Goal: Task Accomplishment & Management: Complete application form

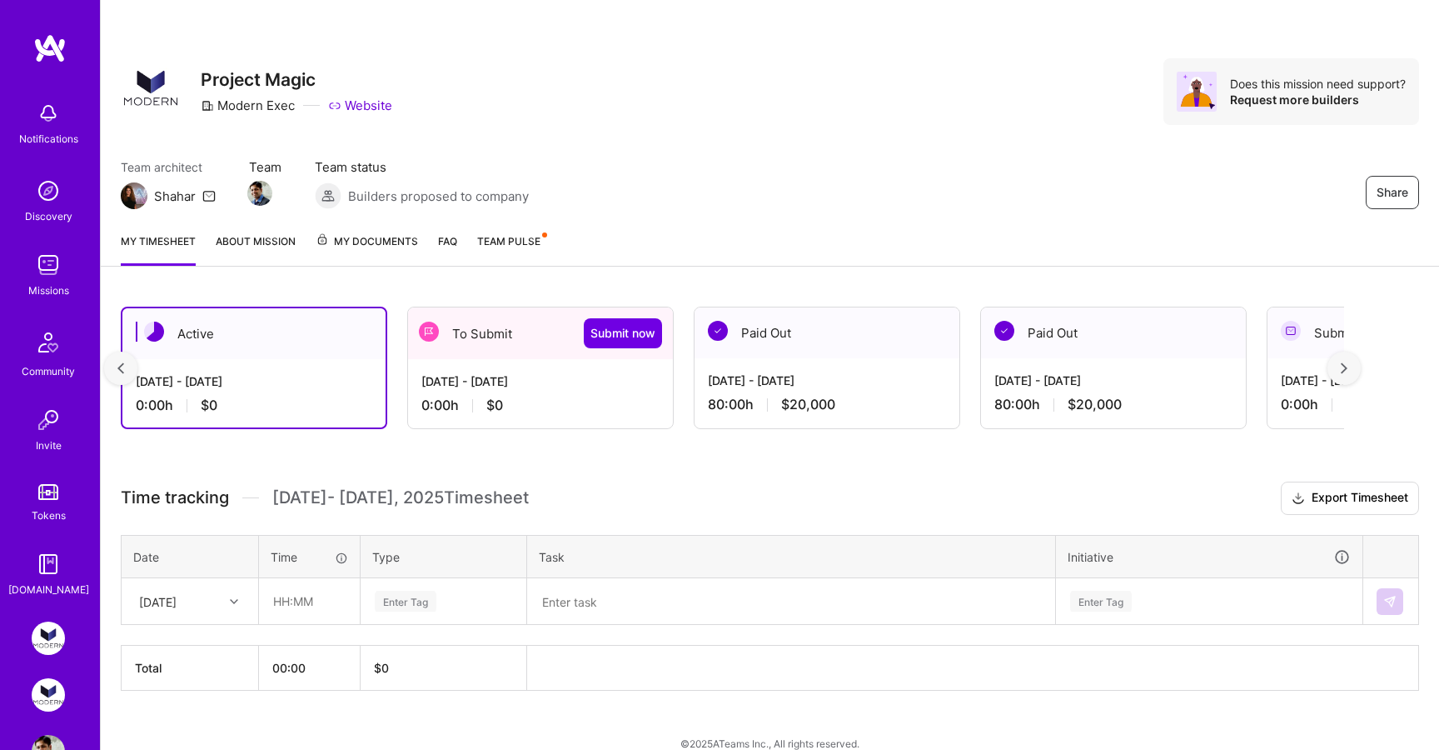
scroll to position [0, 476]
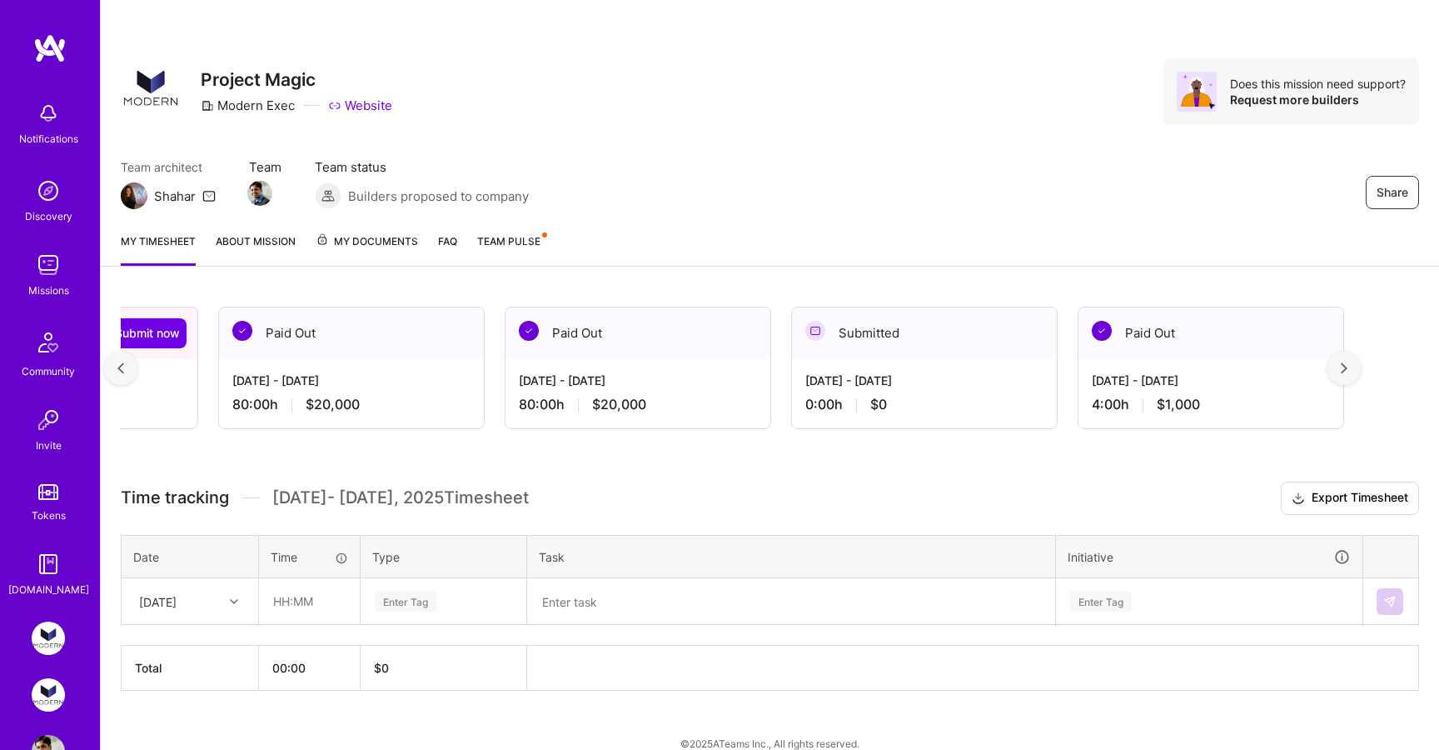
click at [116, 367] on div at bounding box center [120, 367] width 33 height 33
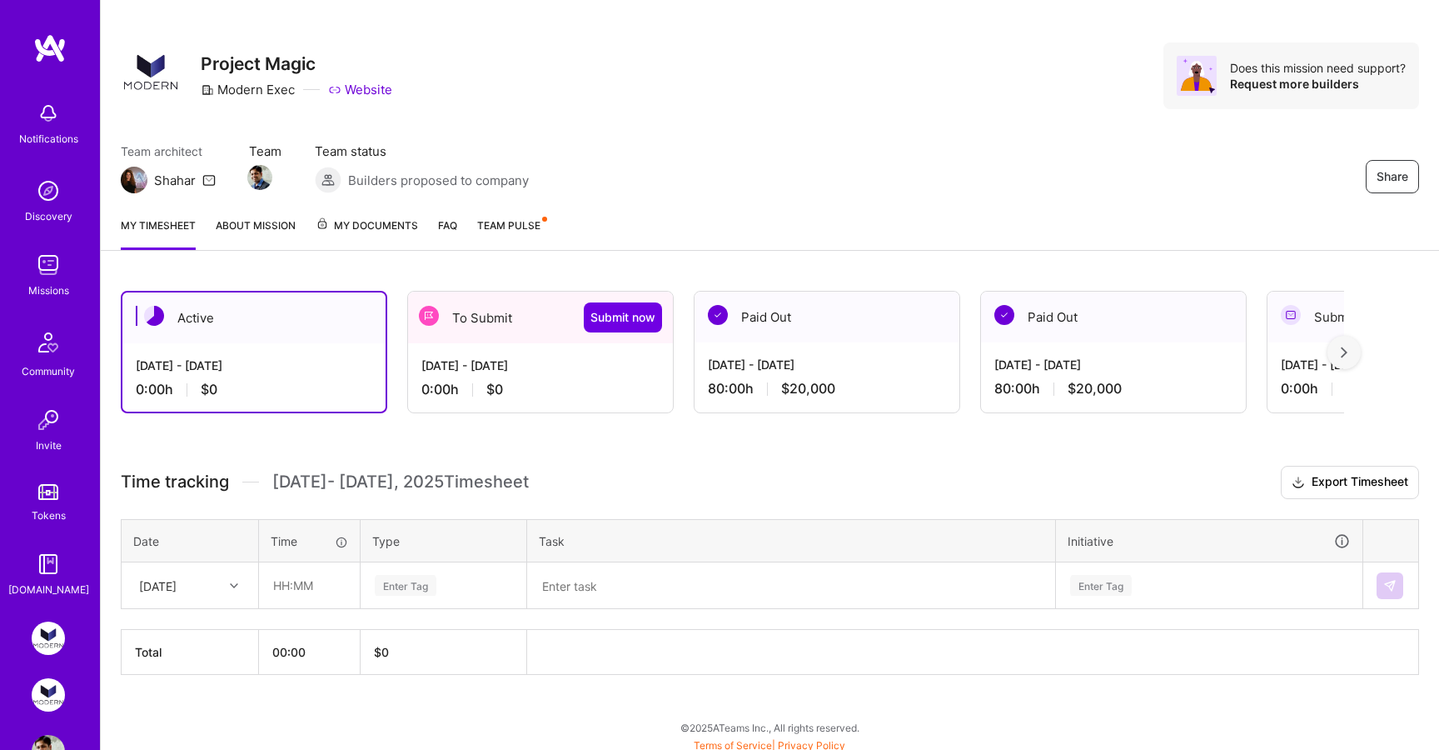
scroll to position [22, 0]
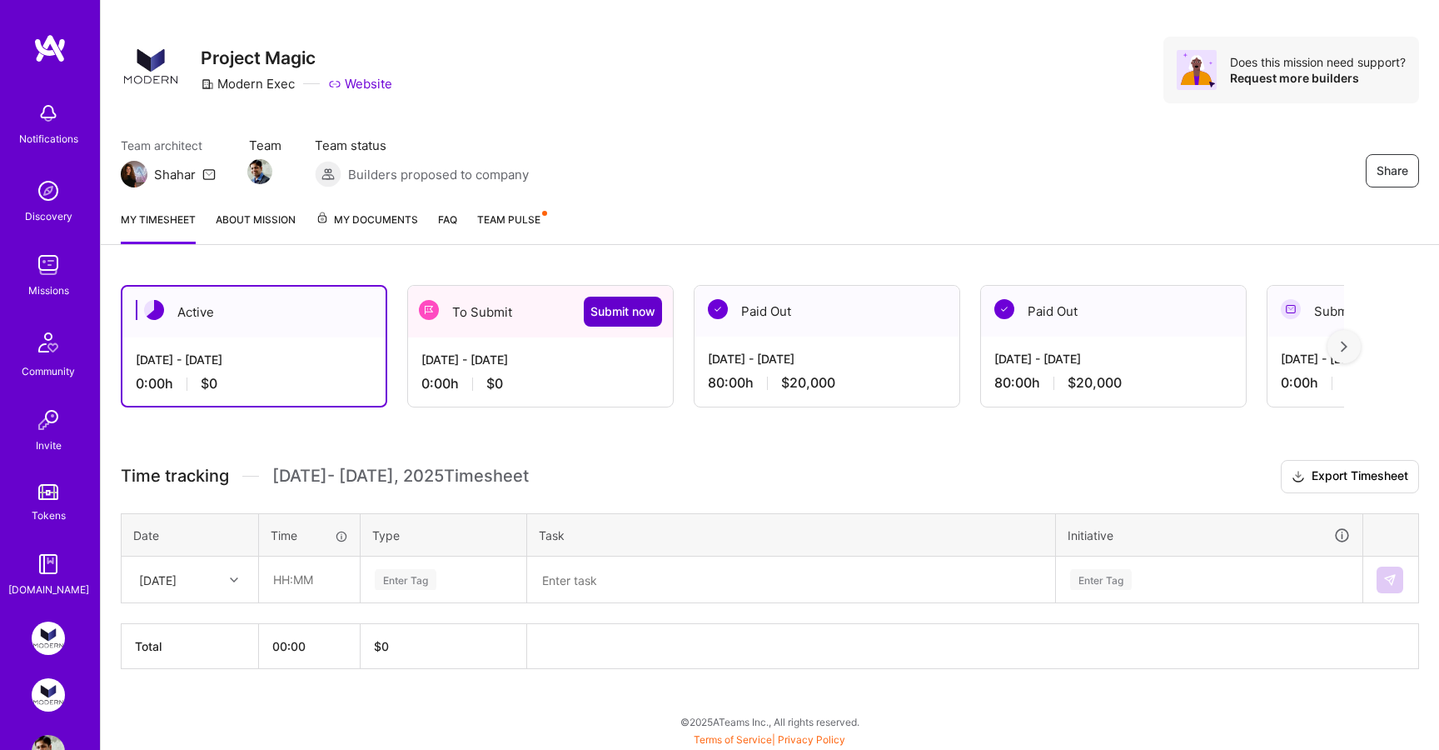
click at [618, 316] on span "Submit now" at bounding box center [622, 311] width 65 height 17
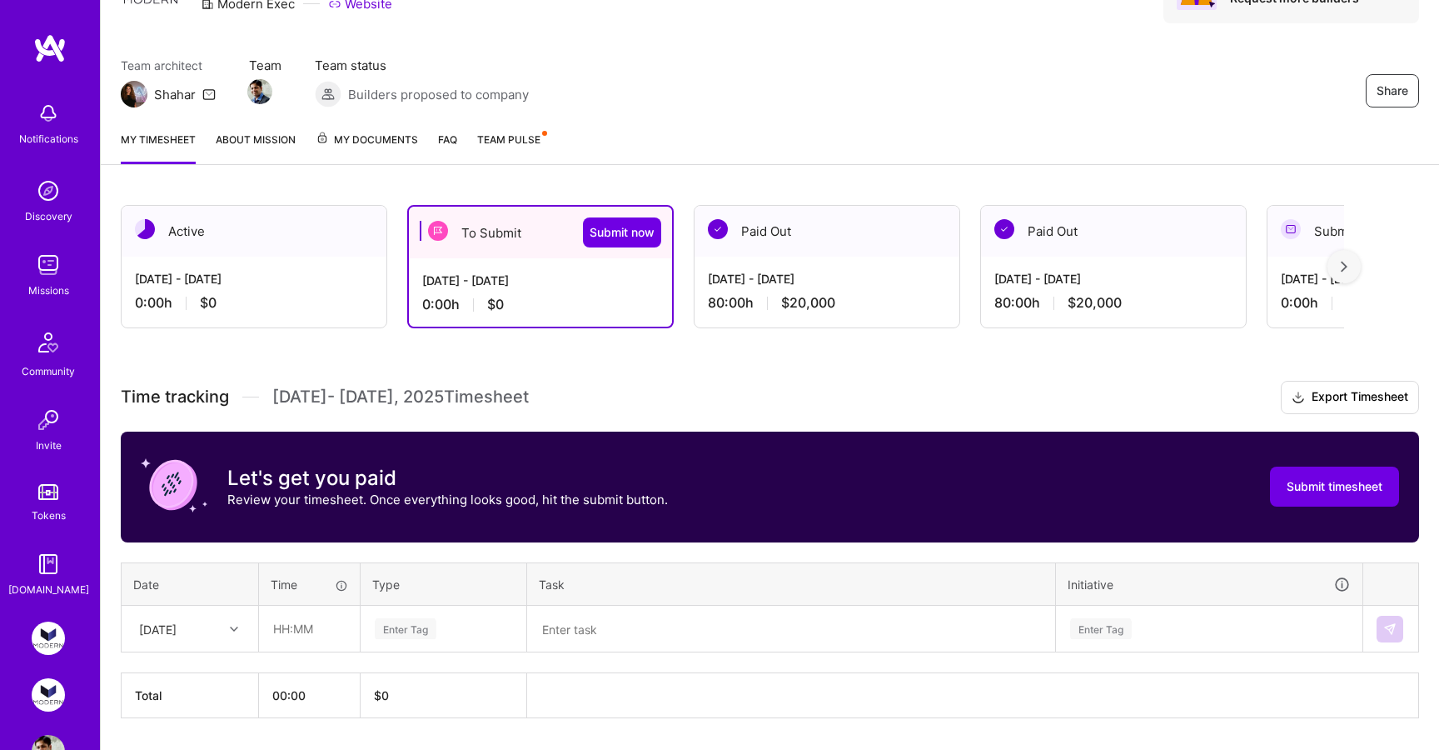
scroll to position [151, 0]
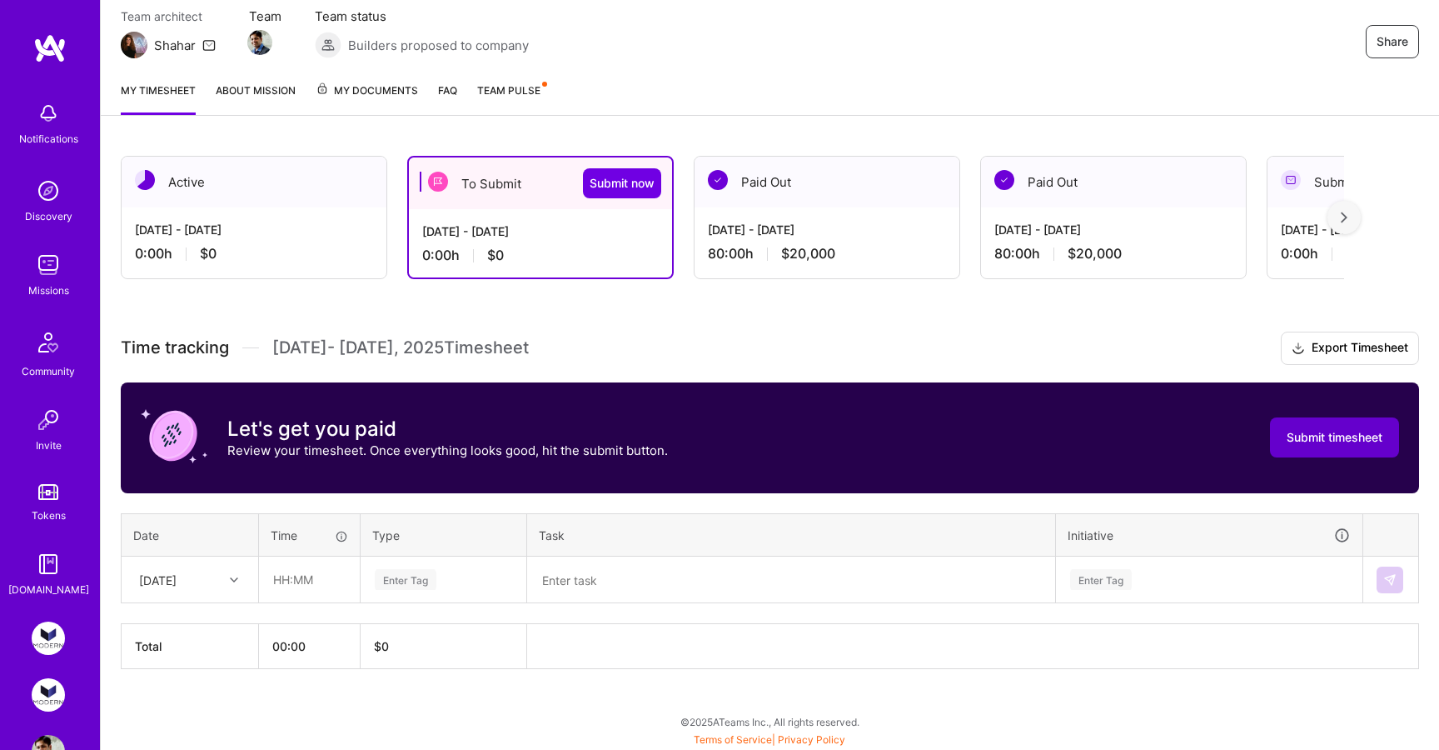
click at [1359, 442] on span "Submit timesheet" at bounding box center [1335, 437] width 96 height 17
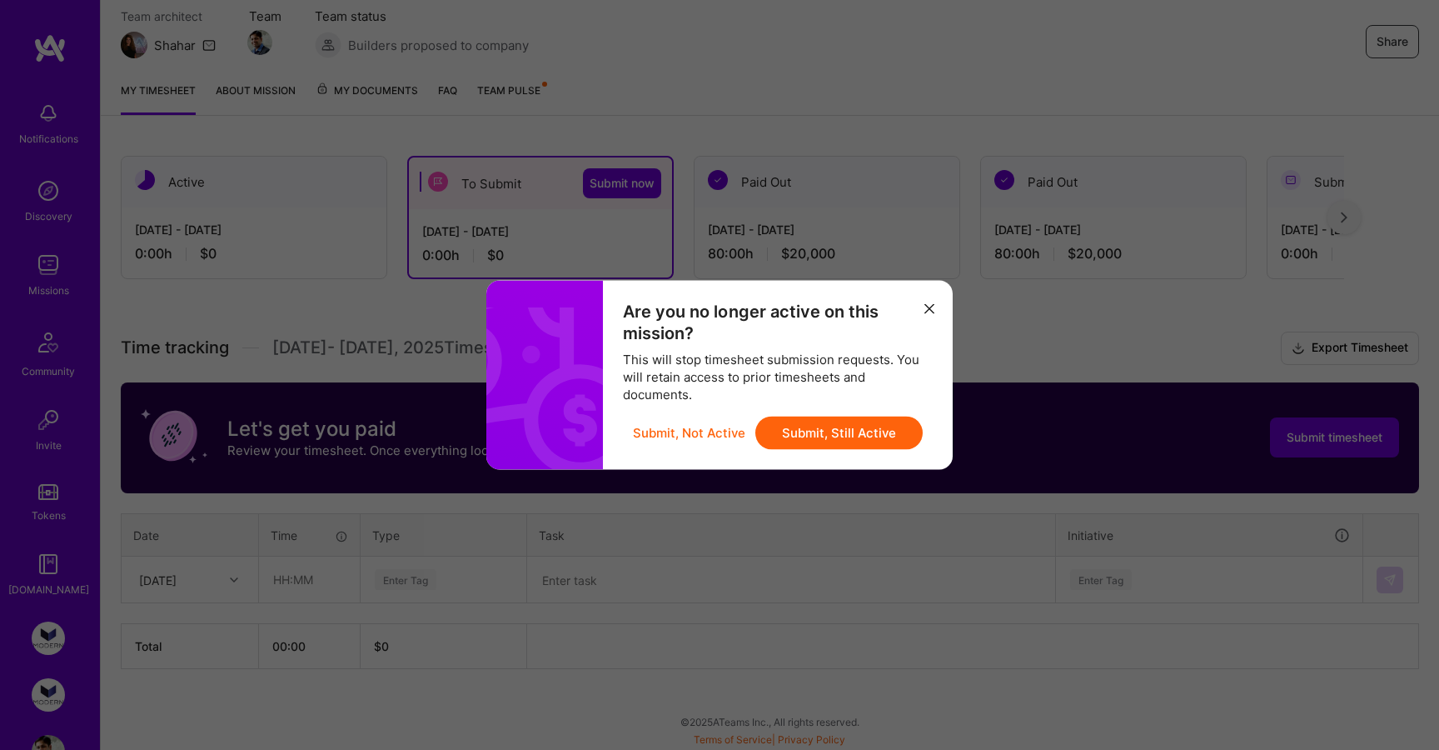
click at [838, 429] on button "Submit, Still Active" at bounding box center [838, 432] width 167 height 33
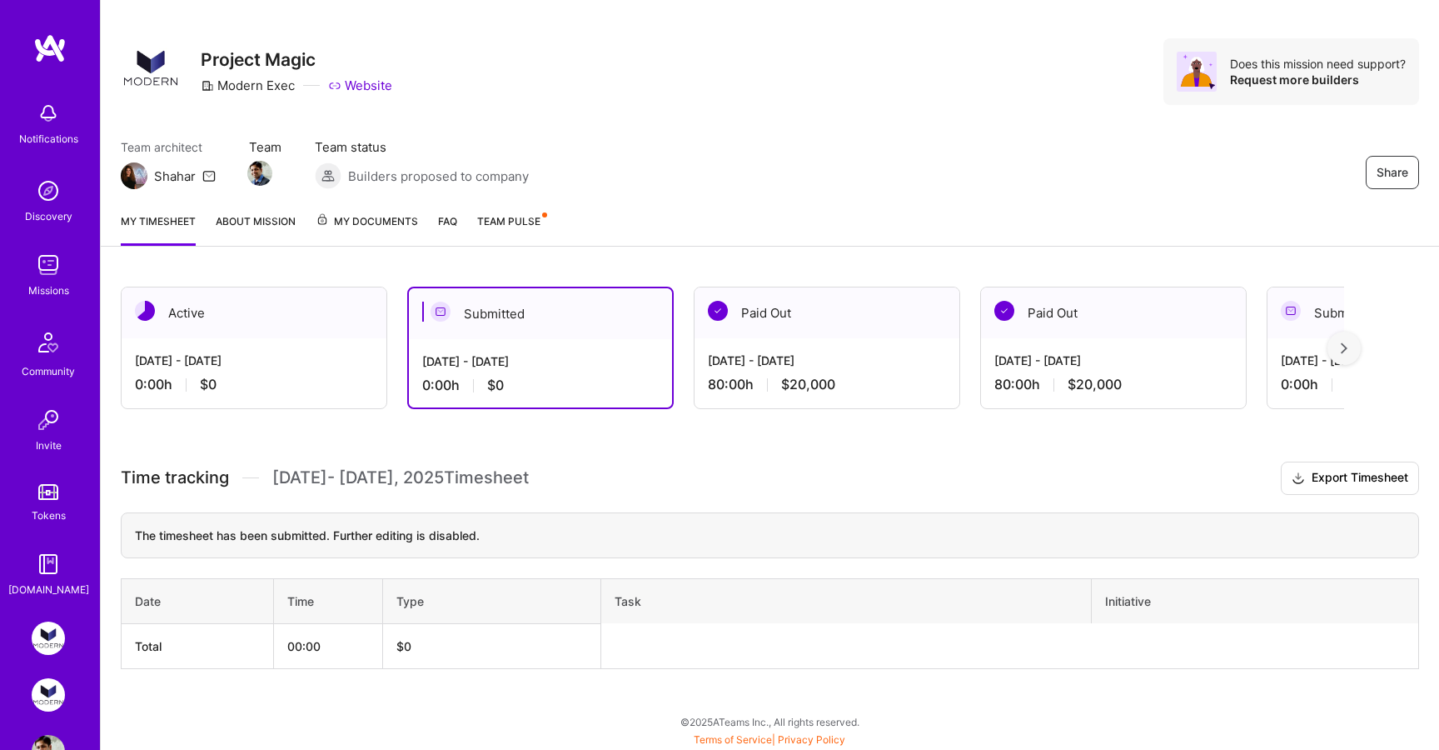
scroll to position [52, 0]
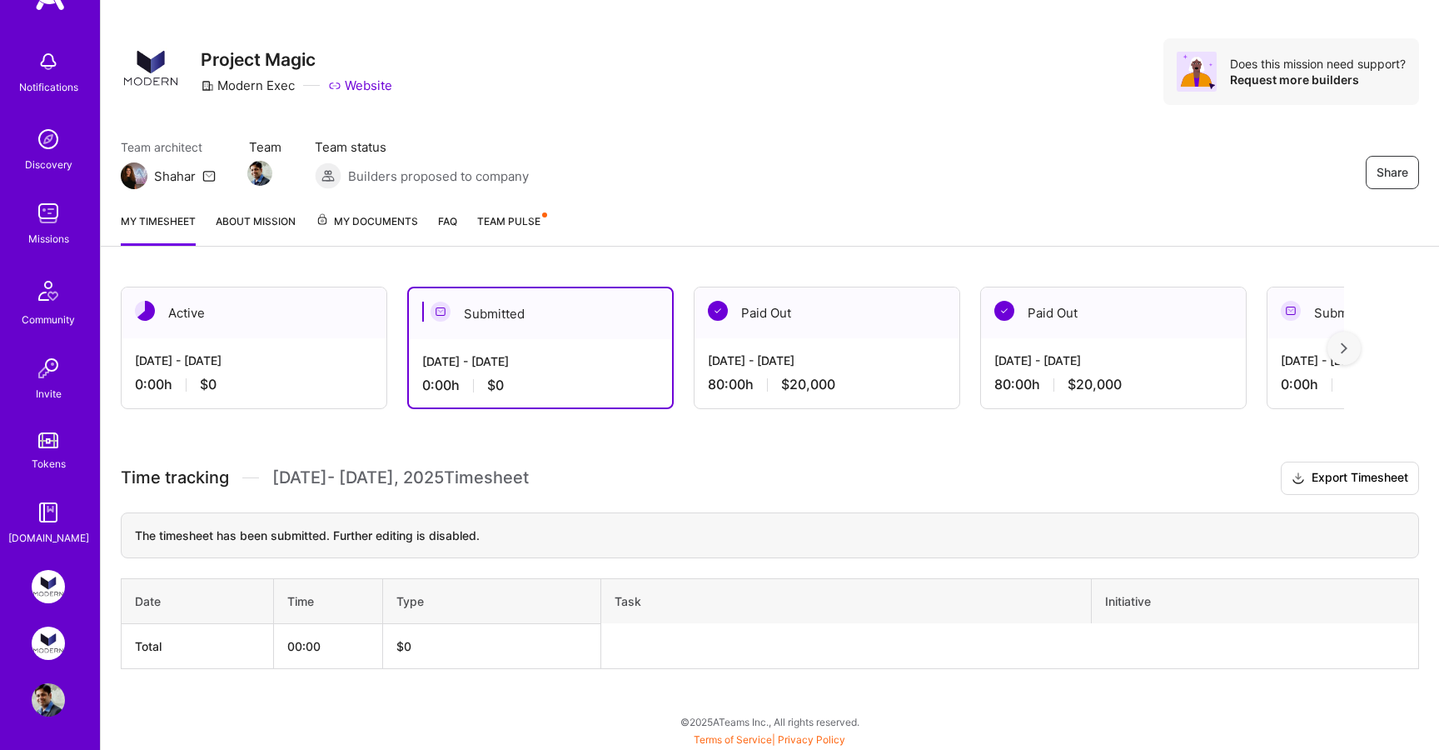
click at [48, 644] on img at bounding box center [48, 642] width 33 height 33
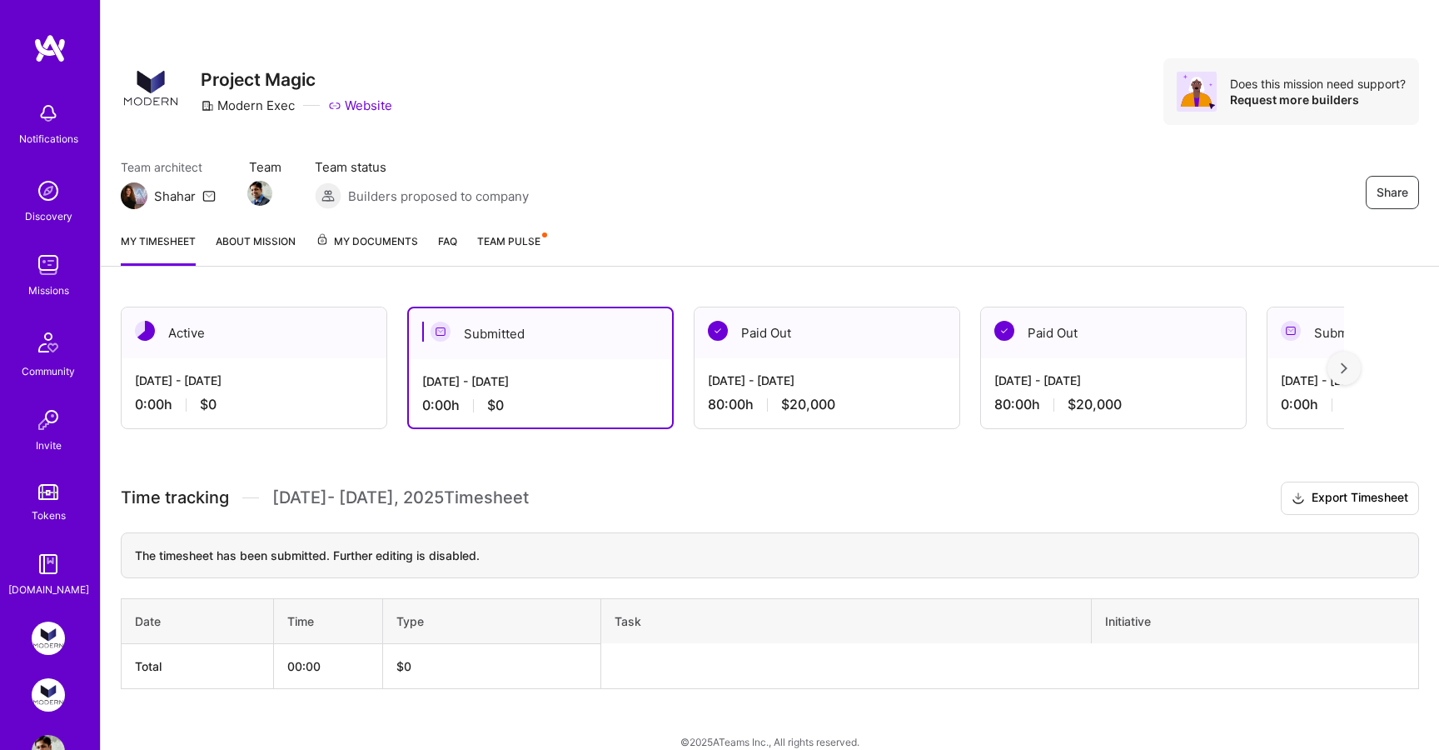
click at [48, 639] on img at bounding box center [48, 637] width 33 height 33
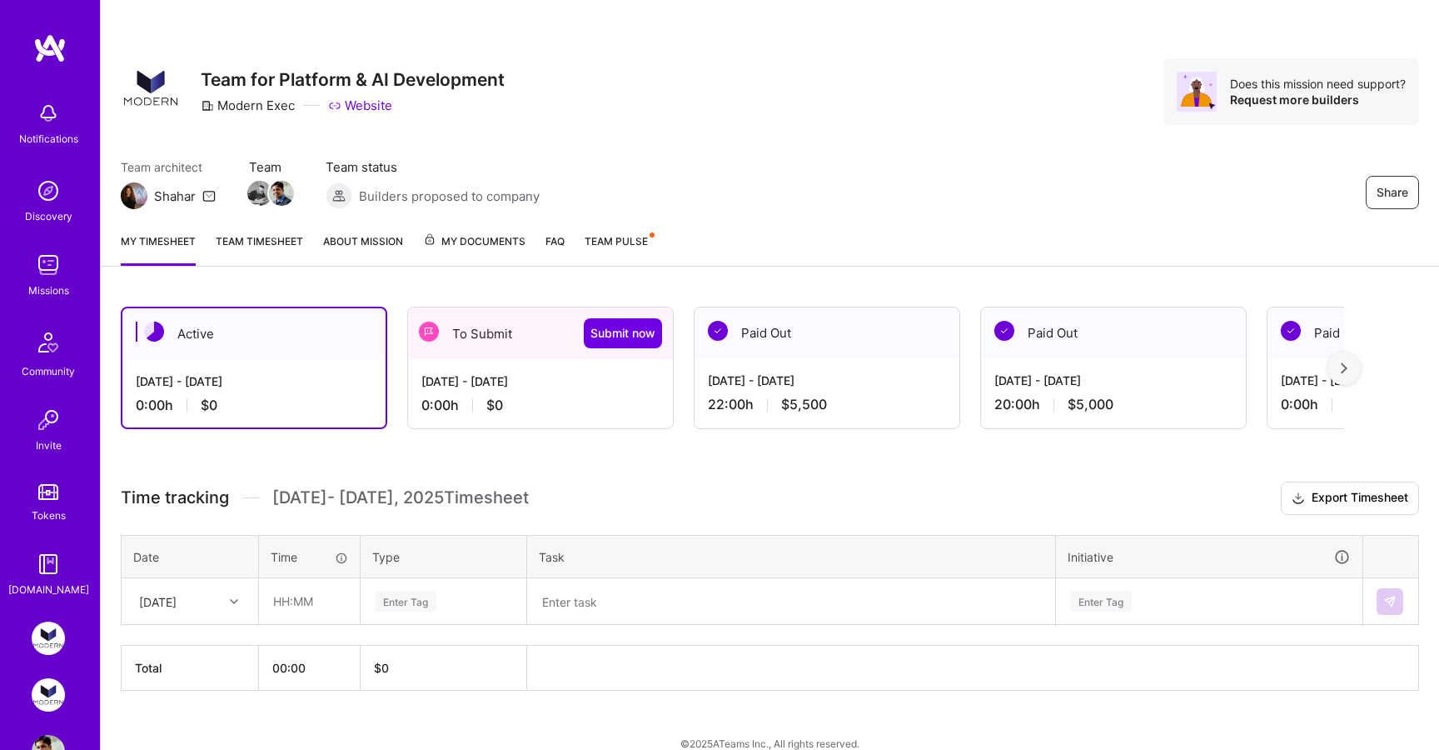
click at [757, 415] on div "Aug 1 - Aug 15, 2025 22:00 h $5,500" at bounding box center [827, 392] width 265 height 68
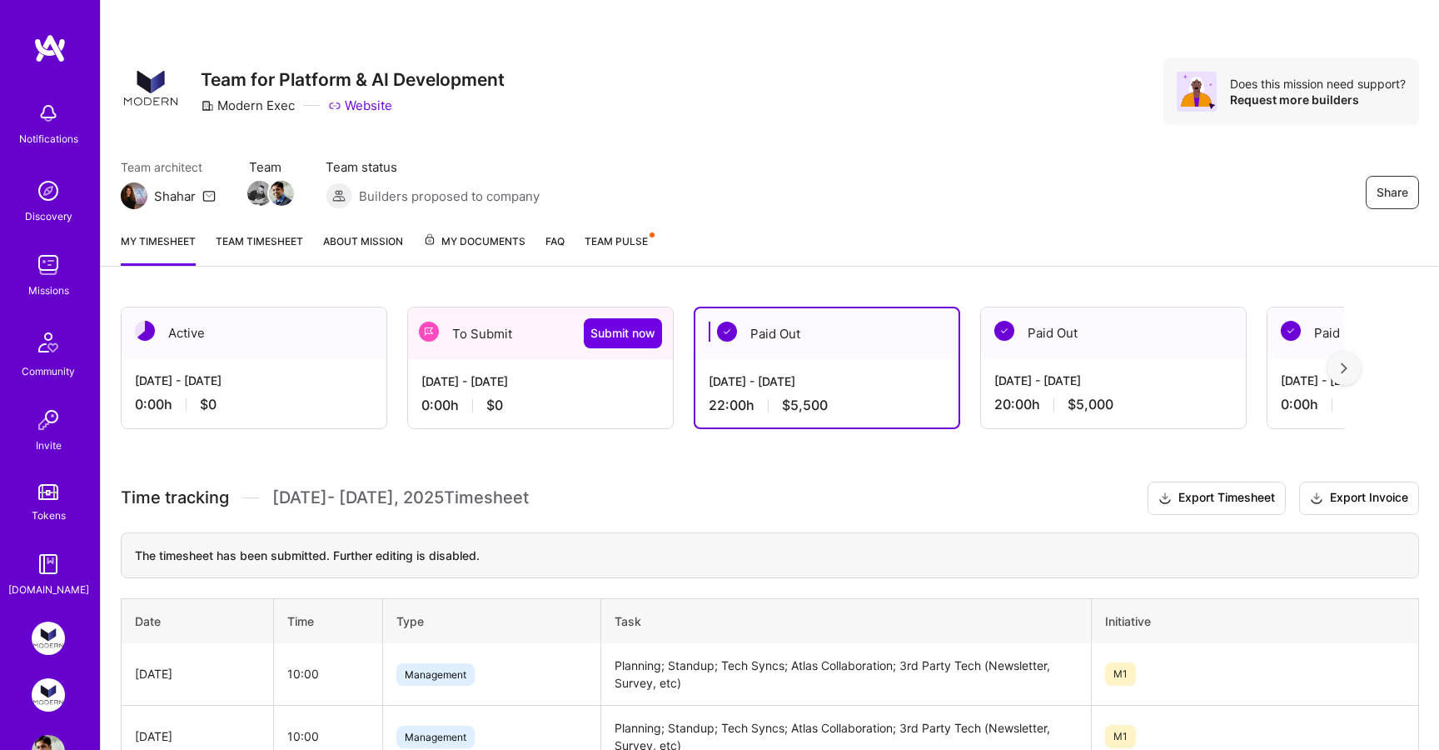
click at [539, 401] on div "0:00 h $0" at bounding box center [540, 404] width 238 height 17
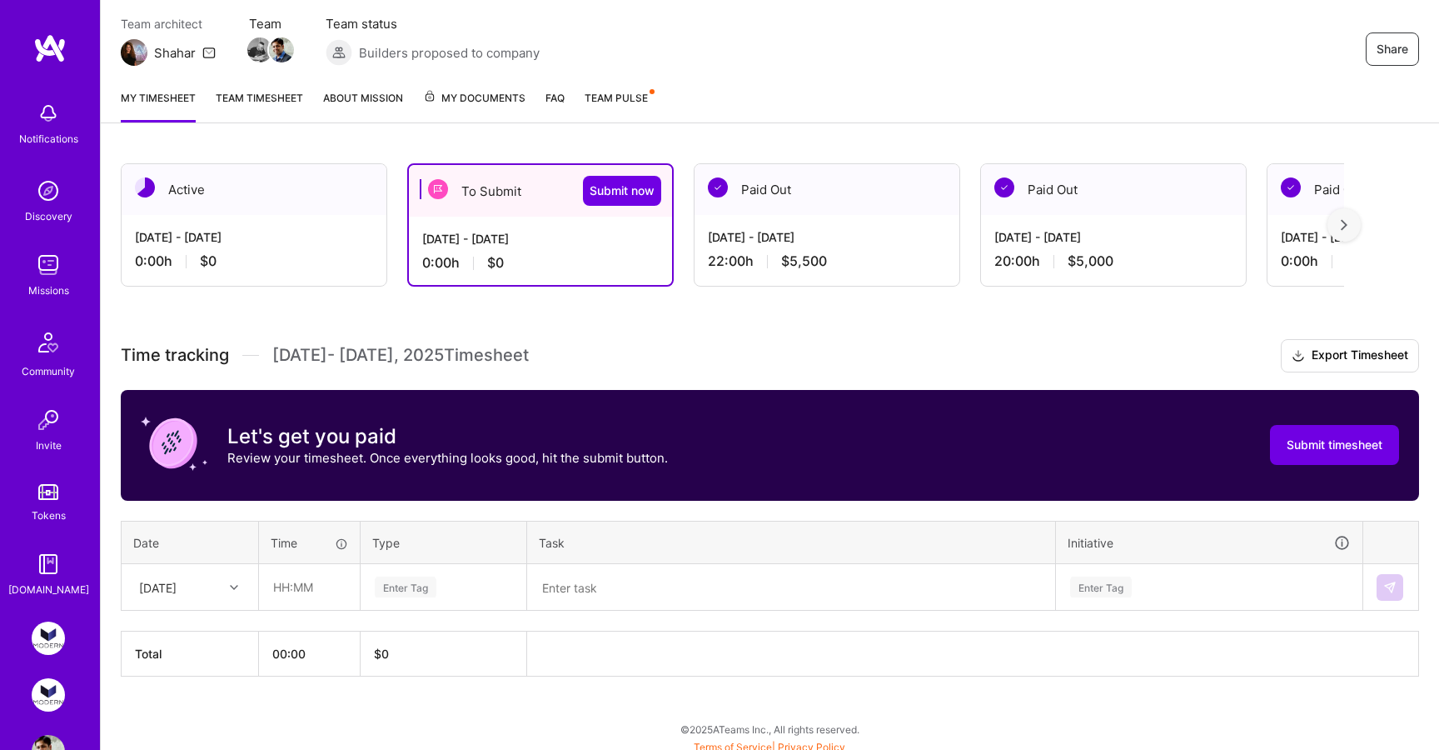
scroll to position [145, 0]
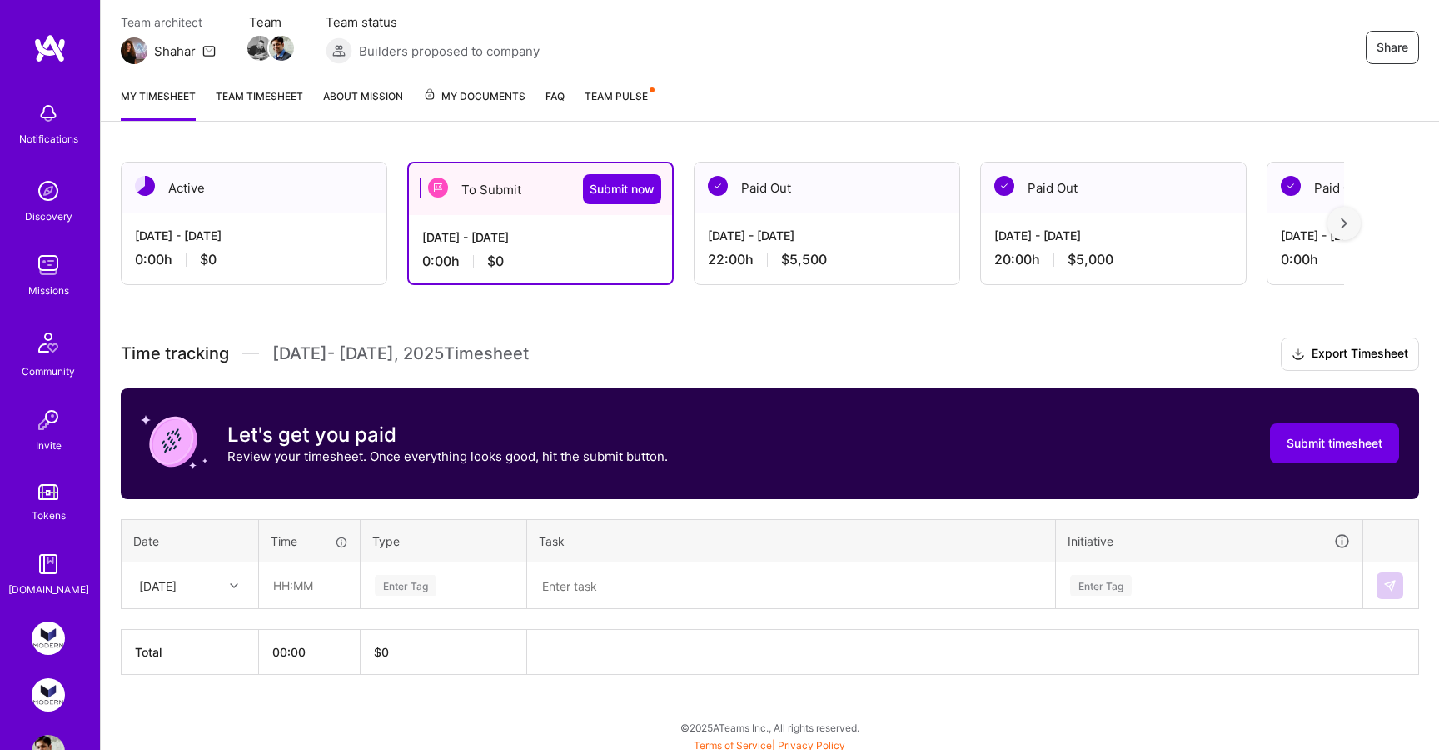
click at [778, 238] on div "[DATE] - [DATE]" at bounding box center [827, 235] width 238 height 17
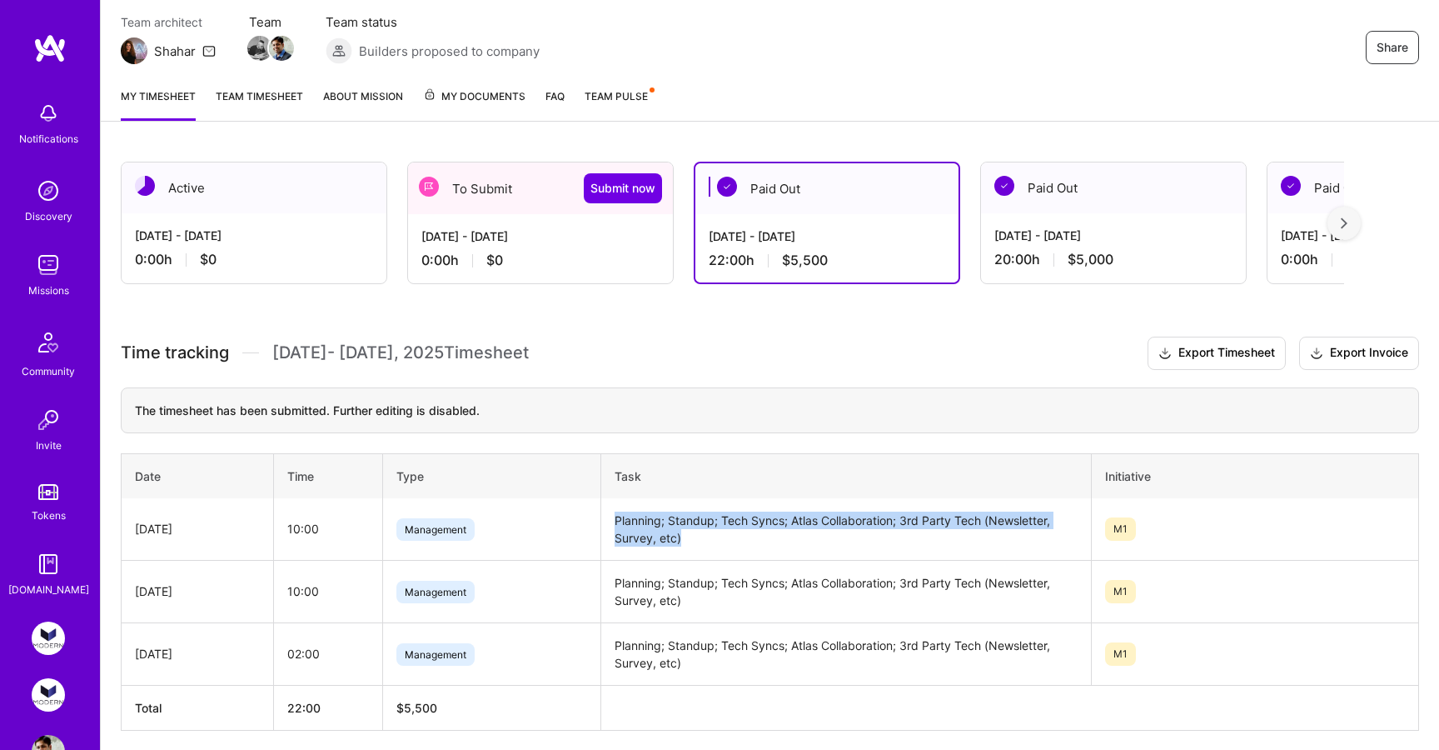
drag, startPoint x: 692, startPoint y: 543, endPoint x: 617, endPoint y: 518, distance: 79.0
click at [617, 518] on td "Planning; Standup; Tech Syncs; Atlas Collaboration; 3rd Party Tech (Newsletter,…" at bounding box center [846, 529] width 491 height 62
copy td "Planning; Standup; Tech Syncs; Atlas Collaboration; 3rd Party Tech (Newsletter,…"
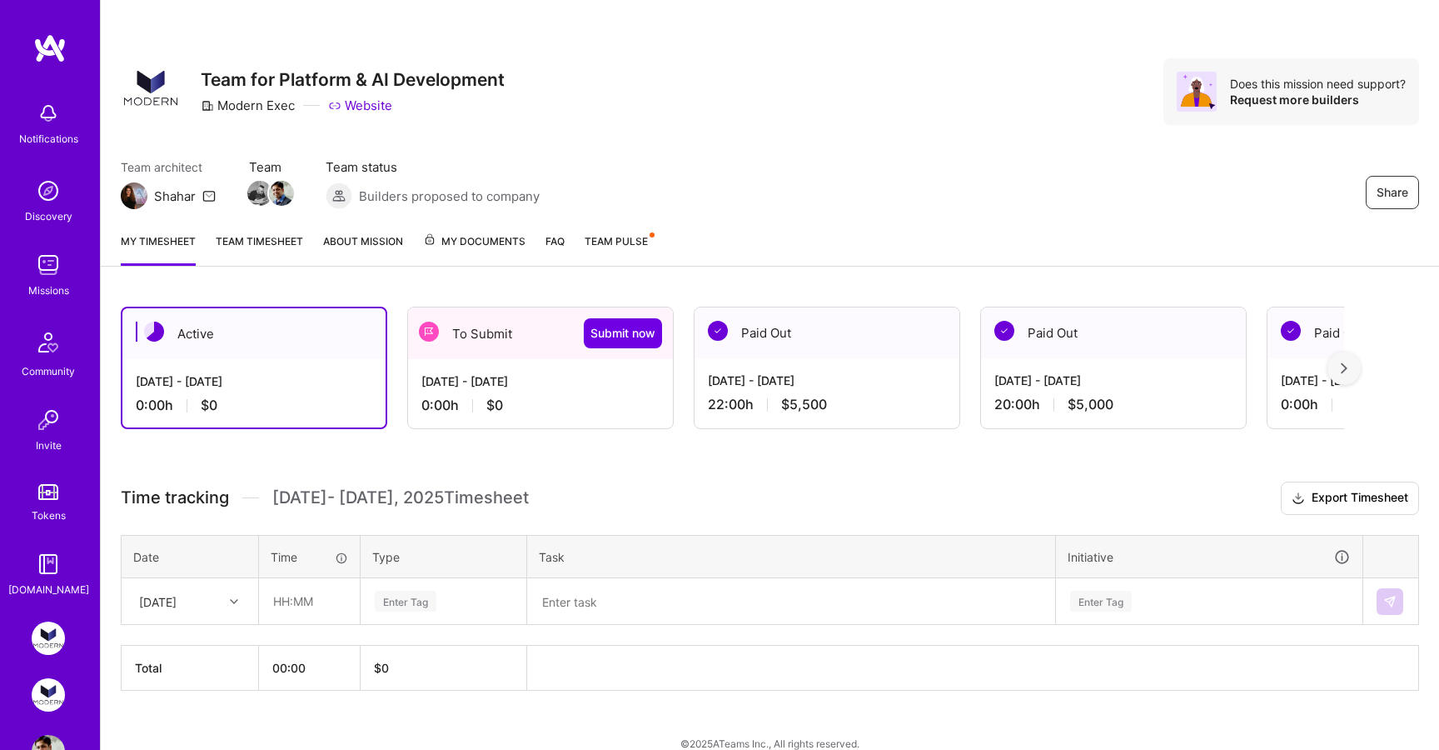
scroll to position [22, 0]
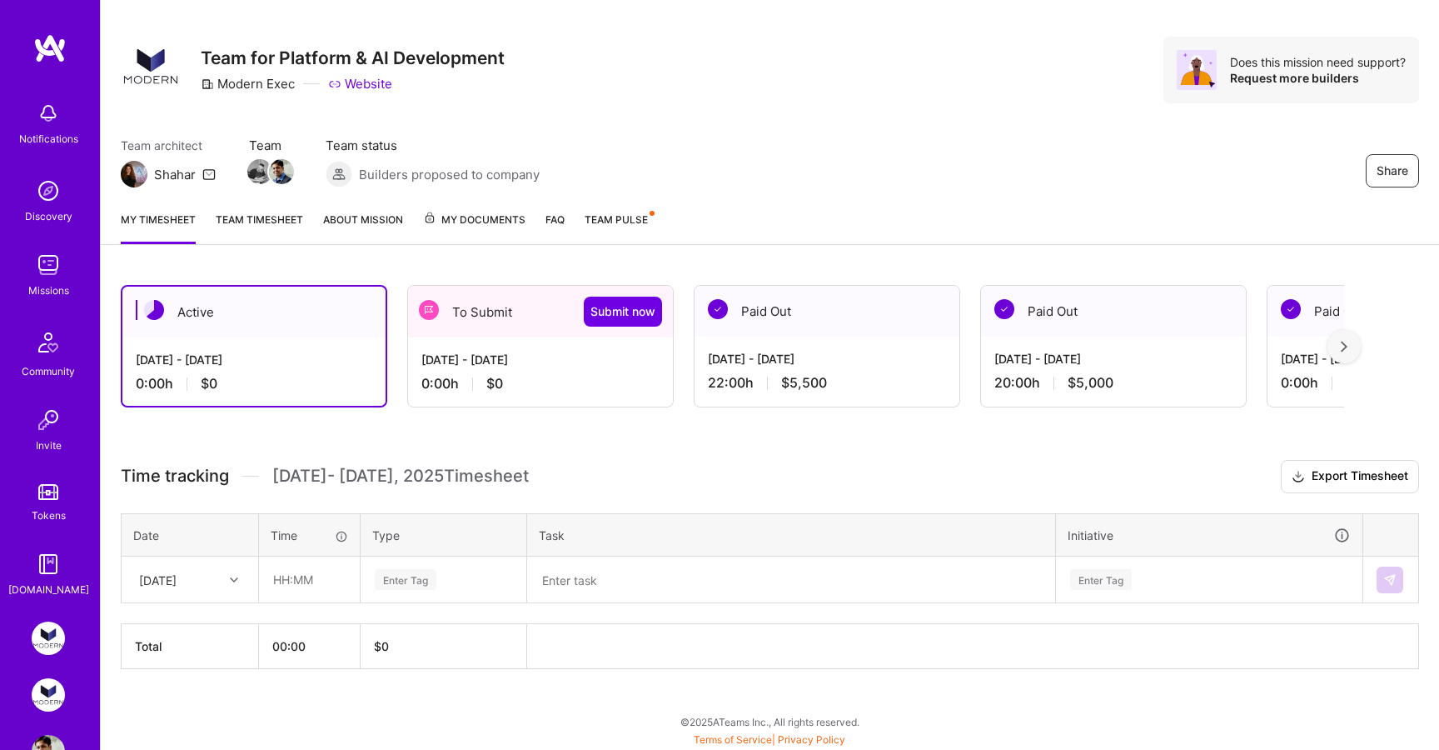
click at [486, 344] on div "[DATE] - [DATE] 0:00 h $0" at bounding box center [540, 371] width 265 height 68
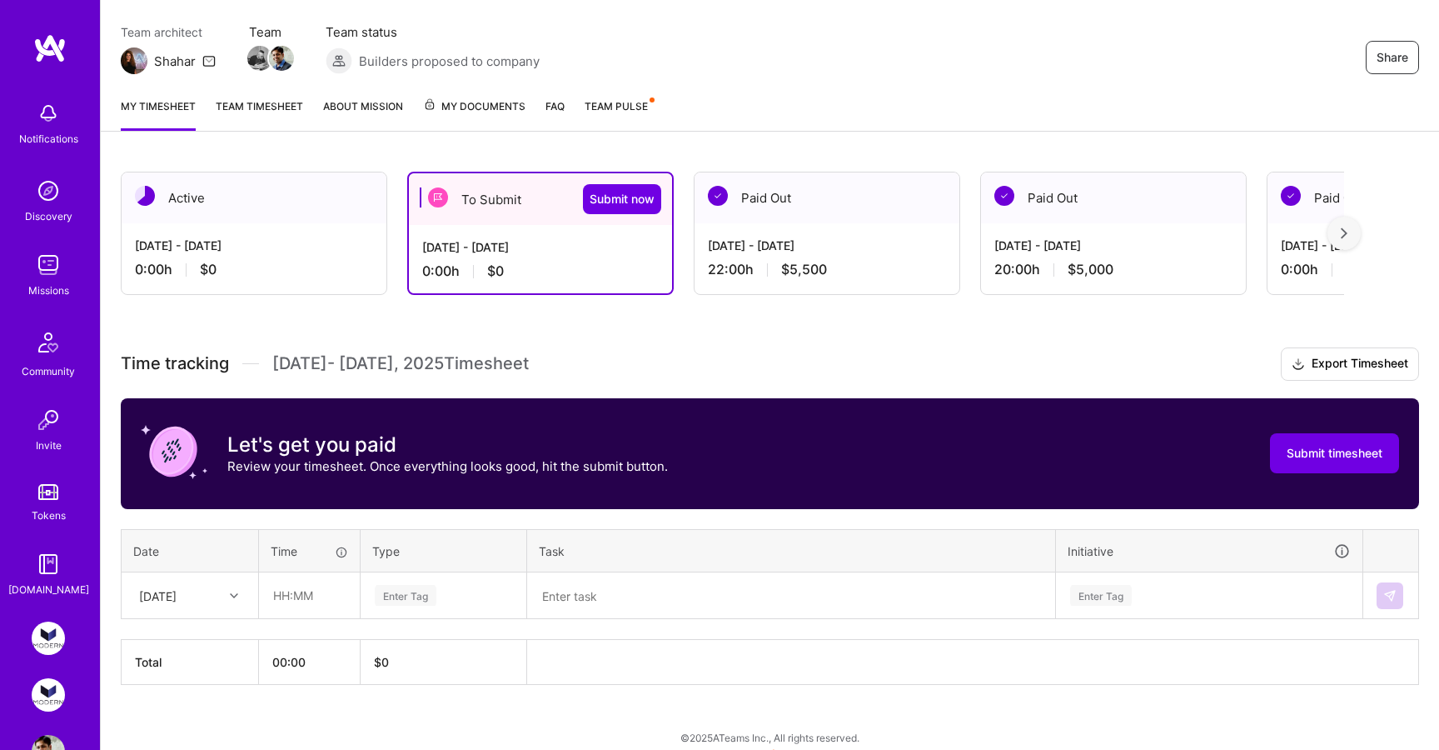
scroll to position [151, 0]
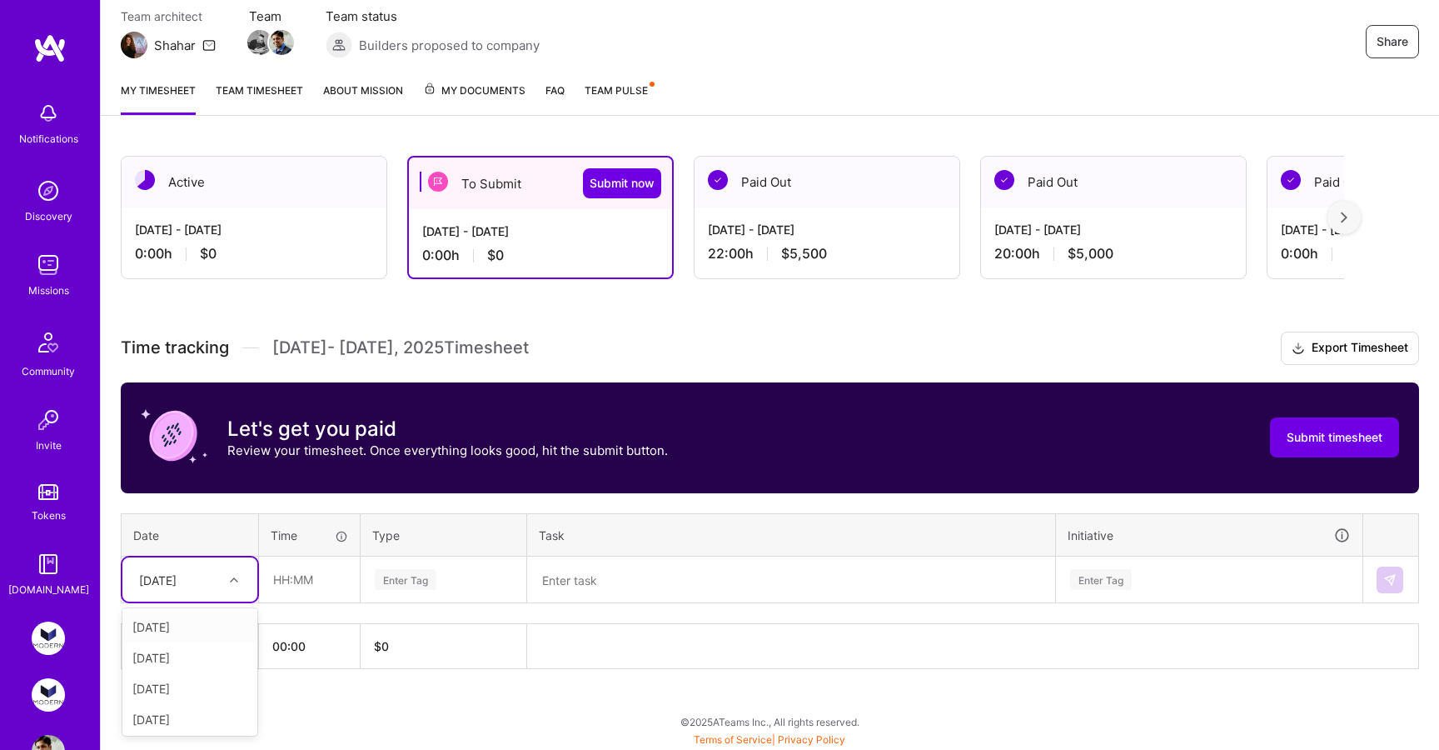
click at [204, 584] on div "[DATE]" at bounding box center [177, 579] width 92 height 27
click at [197, 700] on div "[DATE]" at bounding box center [189, 696] width 135 height 31
click at [303, 584] on input "text" at bounding box center [309, 579] width 99 height 44
type input "10:00"
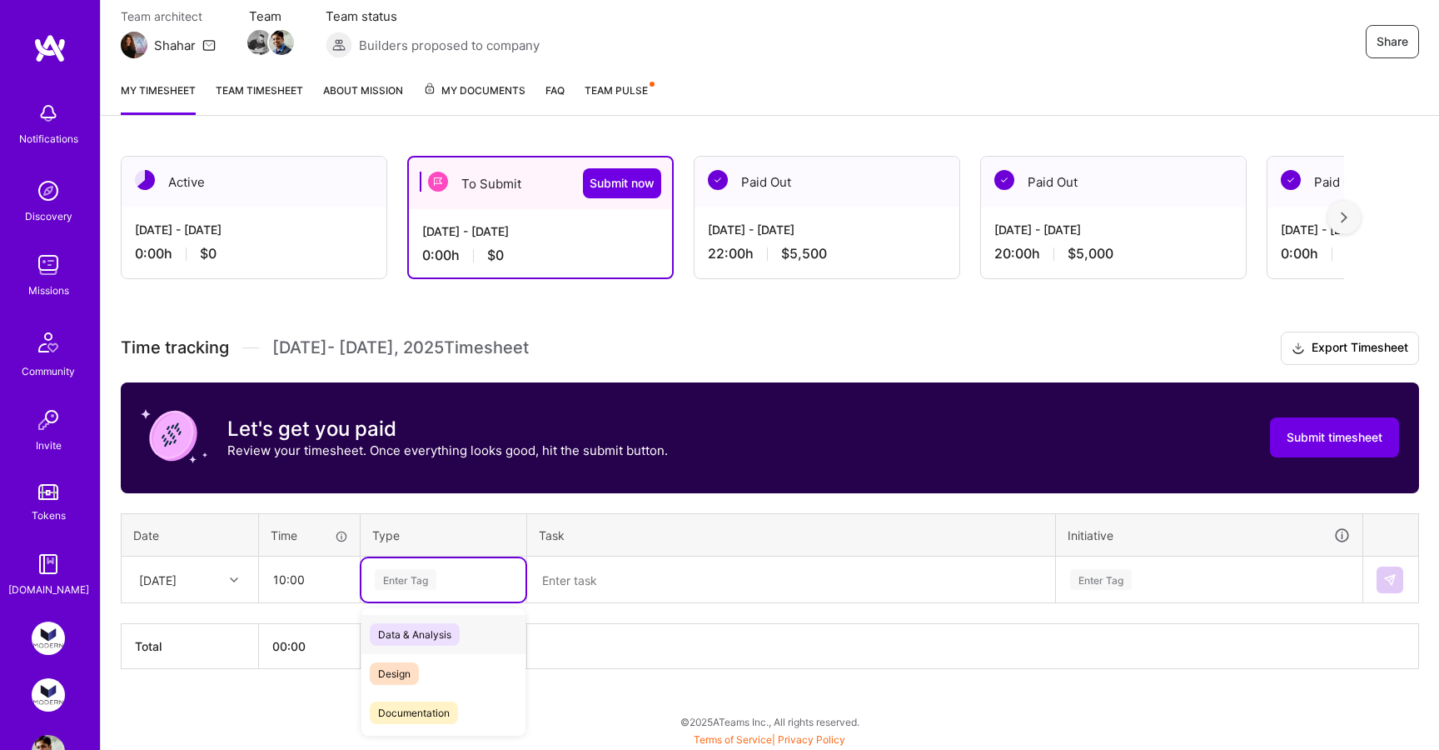
click at [423, 577] on div "Enter Tag" at bounding box center [406, 579] width 62 height 26
click at [439, 677] on span "Management" at bounding box center [409, 676] width 78 height 22
click at [575, 583] on textarea at bounding box center [791, 579] width 525 height 43
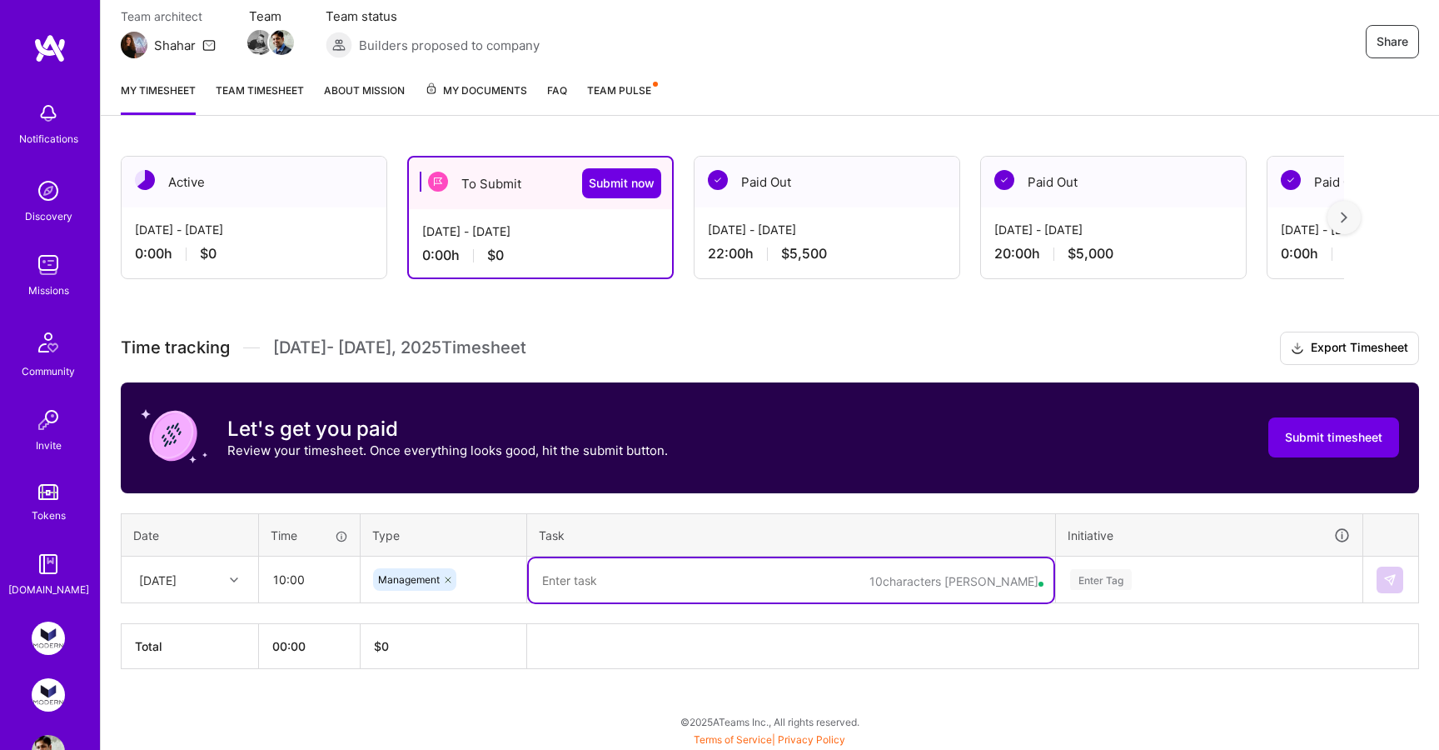
paste textarea "Planning; Standup; Tech Syncs; Atlas Collaboration; 3rd Party Tech (Newsletter,…"
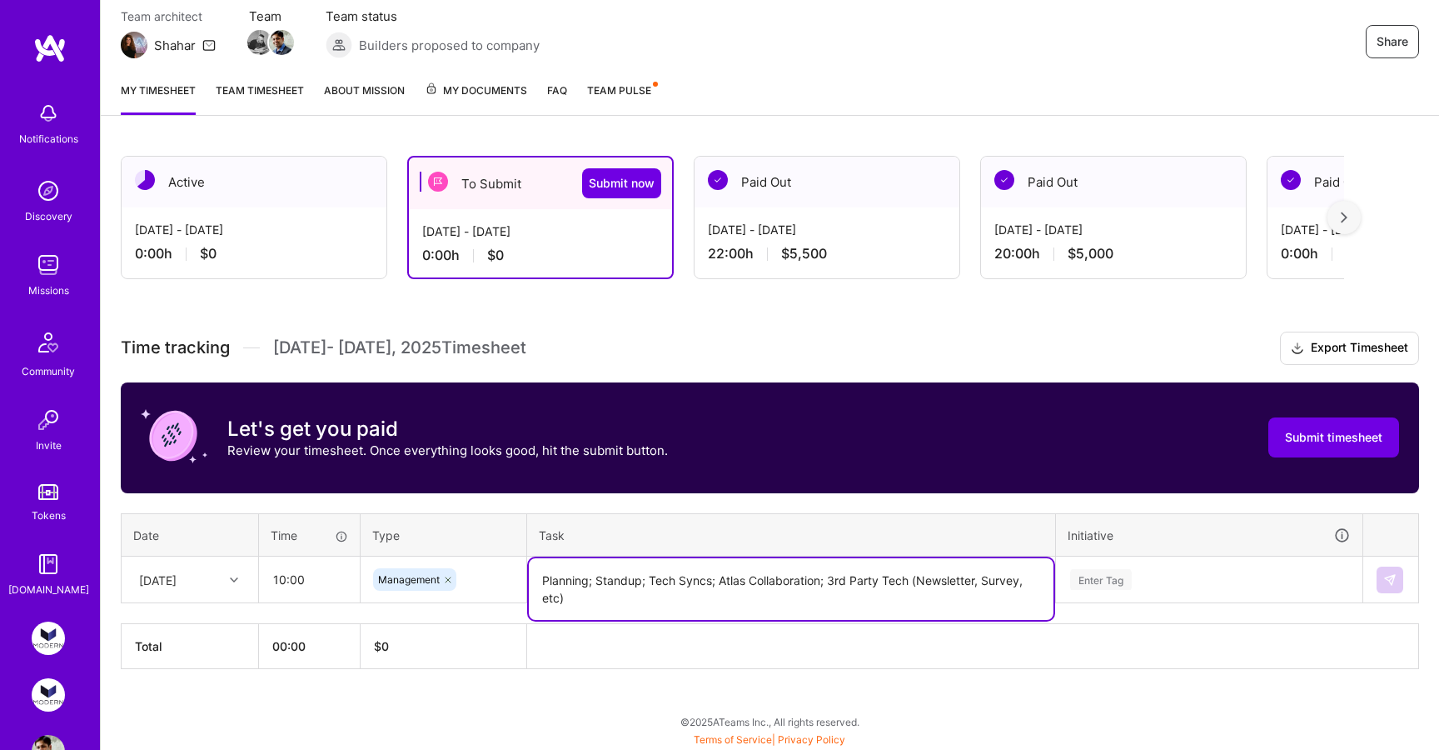
type textarea "Planning; Standup; Tech Syncs; Atlas Collaboration; 3rd Party Tech (Newsletter,…"
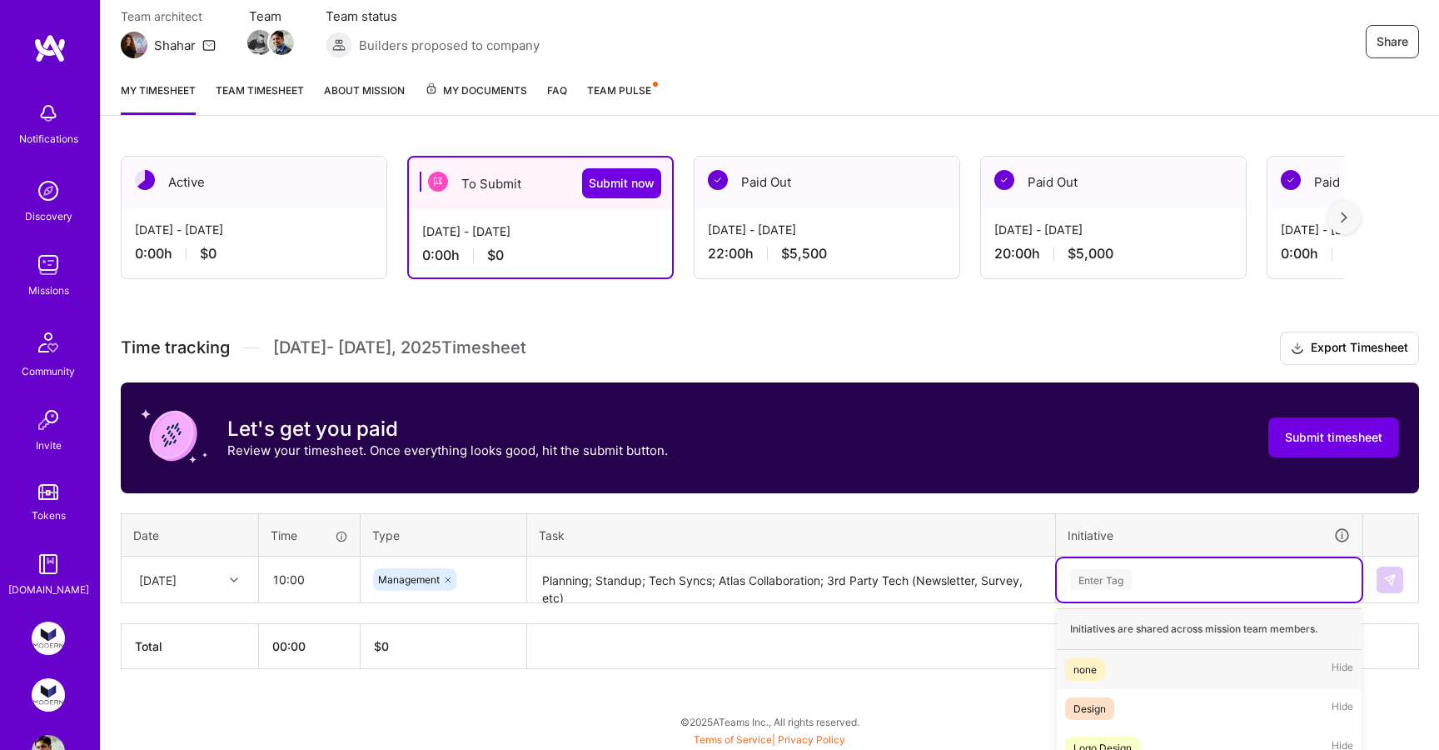
scroll to position [207, 0]
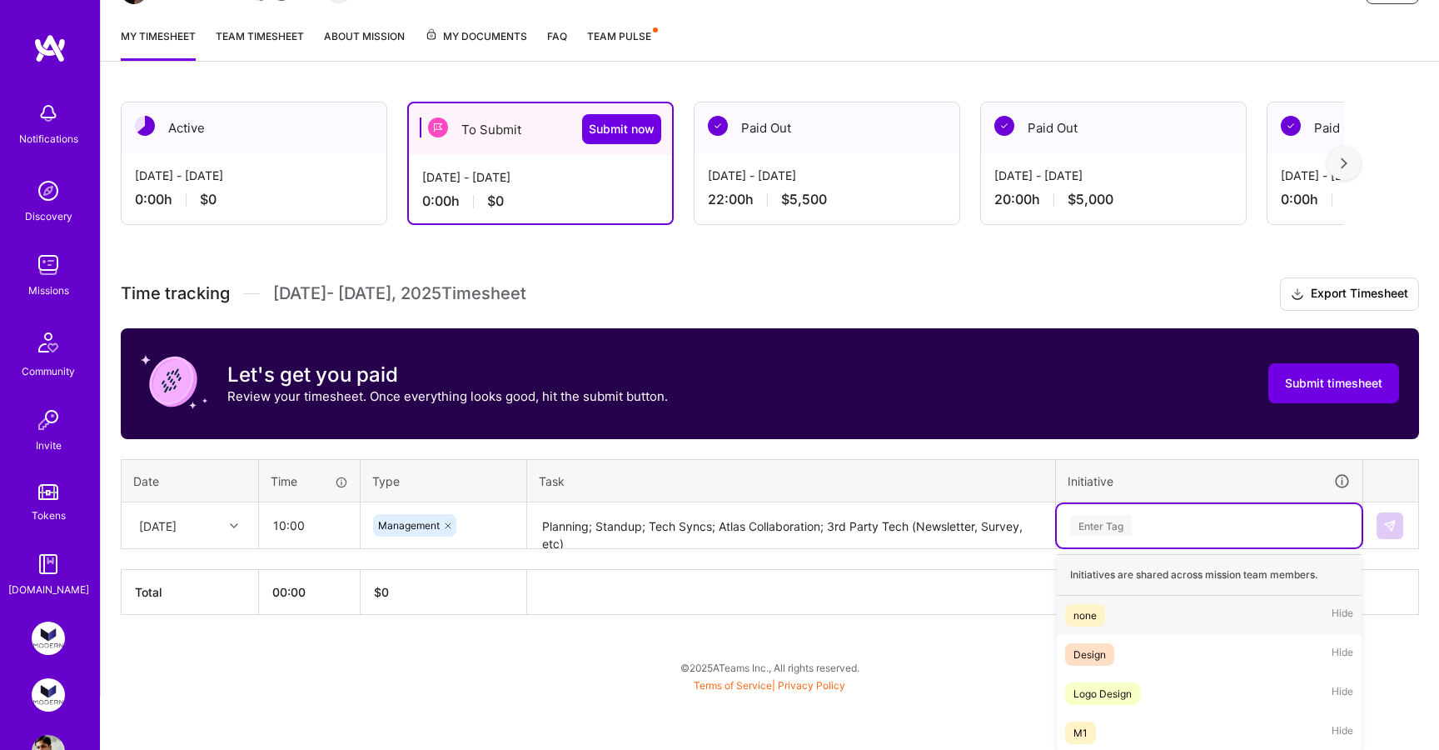
click at [1203, 547] on div "option none focused, 1 of 4. 4 results available. Use Up and Down to choose opt…" at bounding box center [1209, 525] width 305 height 43
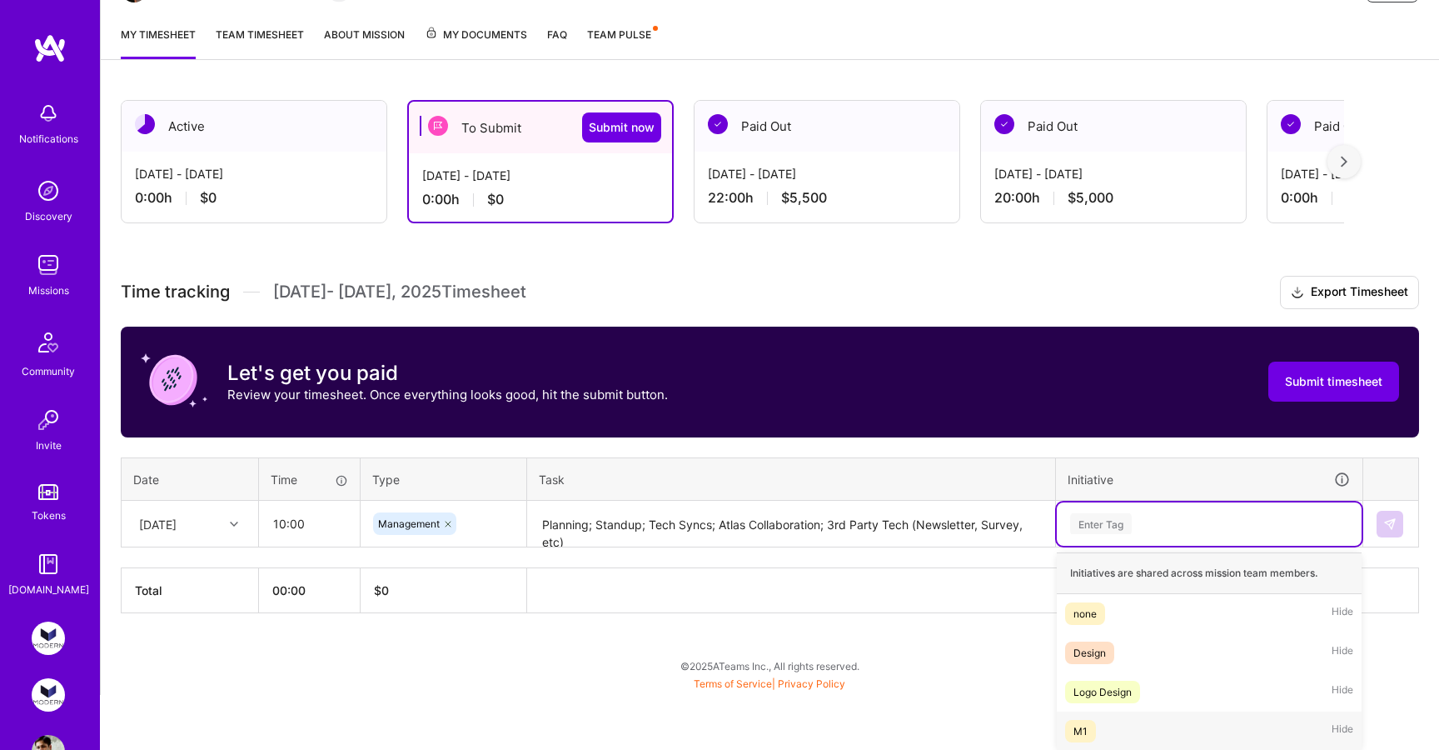
click at [1152, 731] on div "M1 Hide" at bounding box center [1209, 730] width 305 height 39
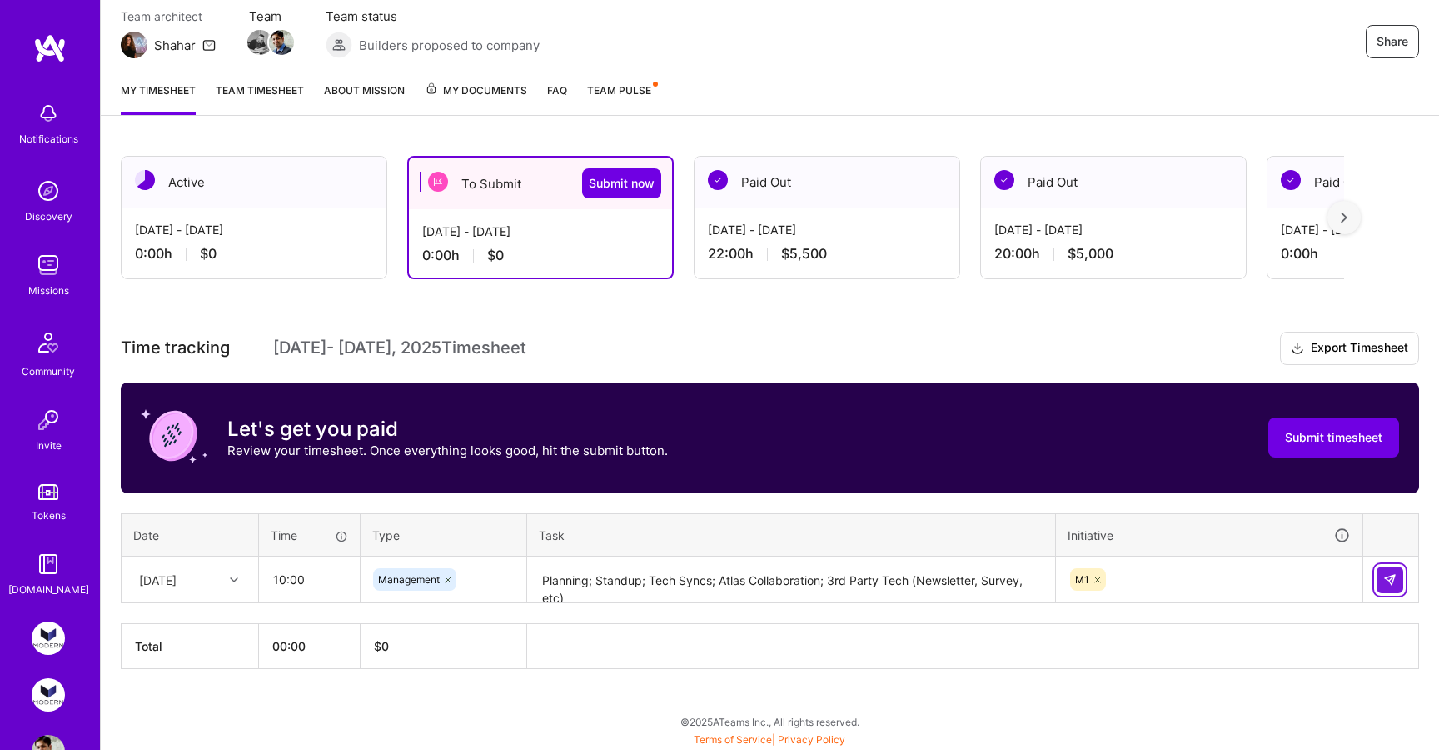
click at [1400, 574] on button at bounding box center [1390, 579] width 27 height 27
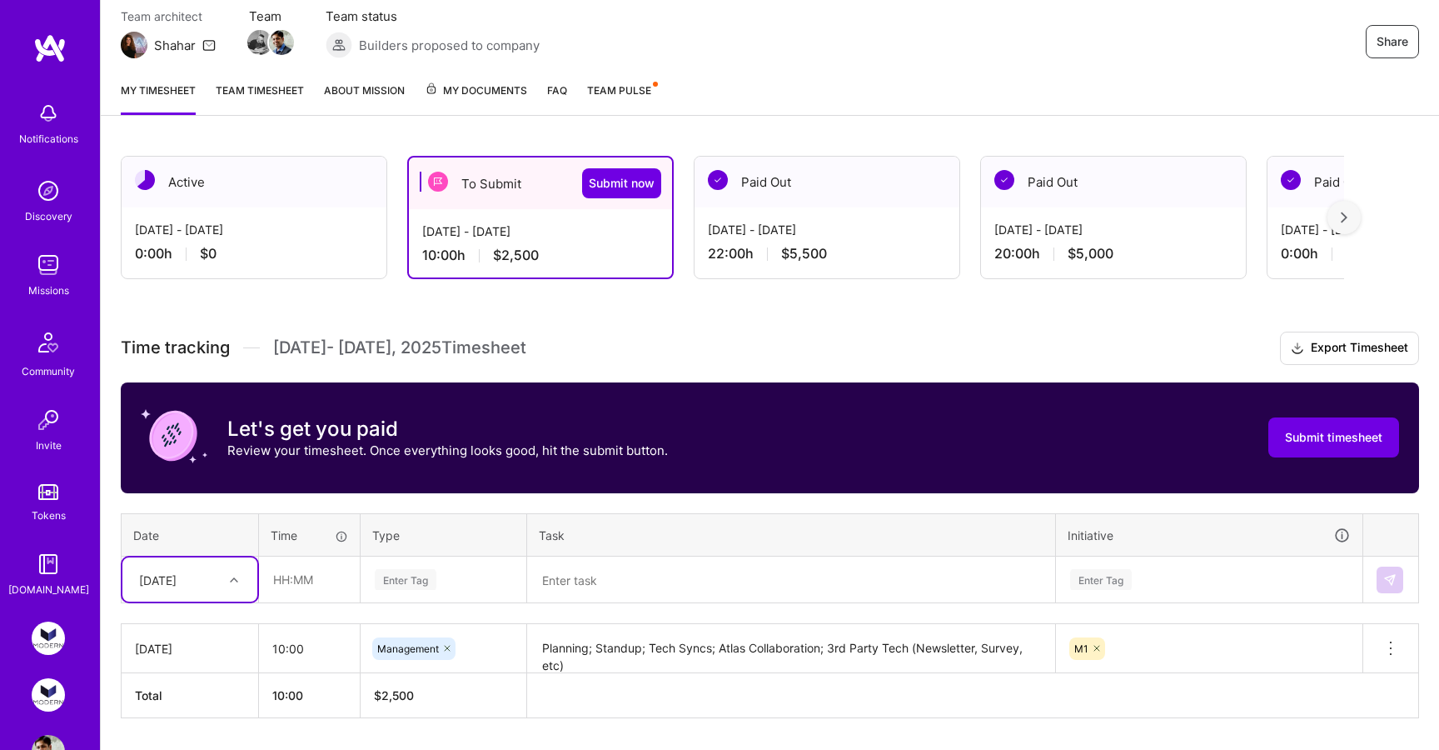
scroll to position [200, 0]
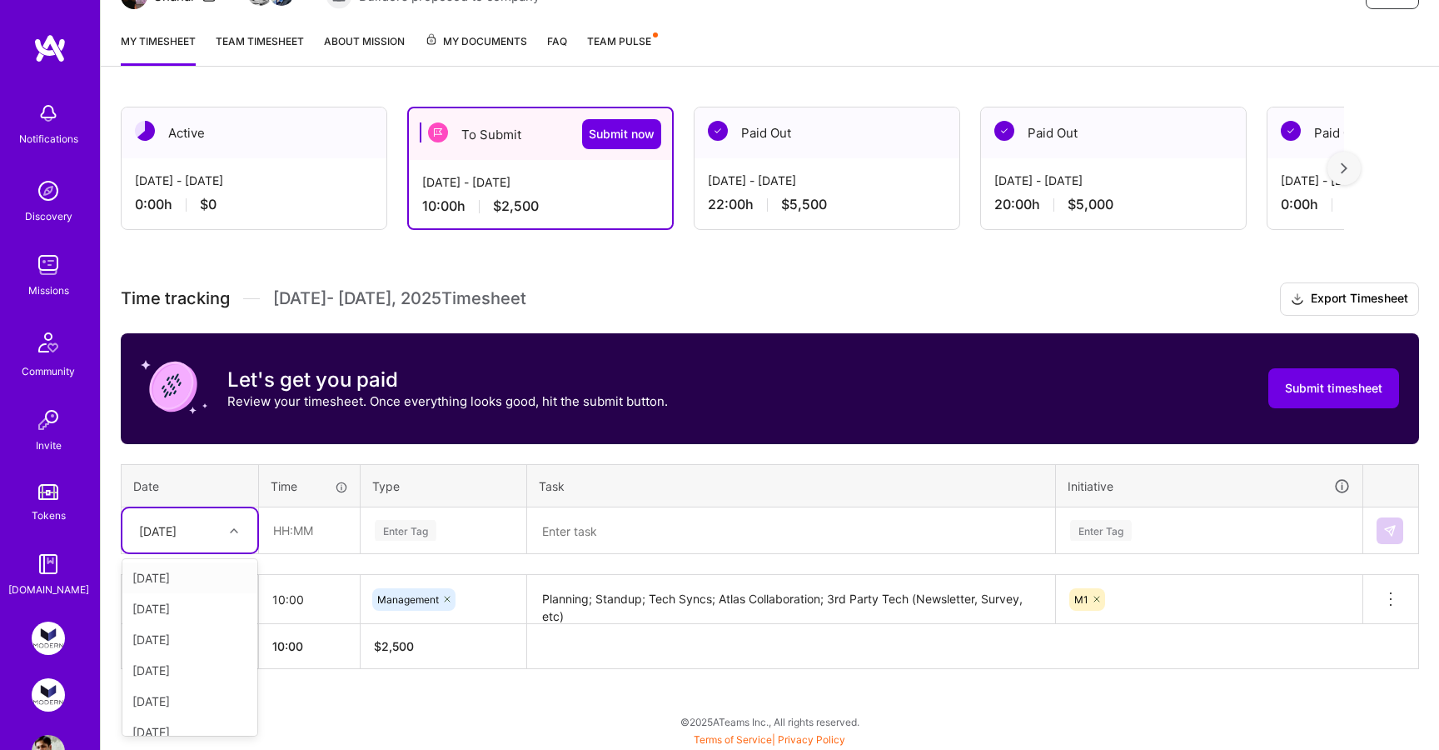
click at [198, 552] on div "option [DATE], selected. option [DATE] focused, 1 of 16. 15 results available. …" at bounding box center [189, 530] width 135 height 44
click at [182, 657] on div "[DATE]" at bounding box center [189, 656] width 135 height 31
click at [299, 530] on input "text" at bounding box center [309, 530] width 99 height 44
type input "10:00"
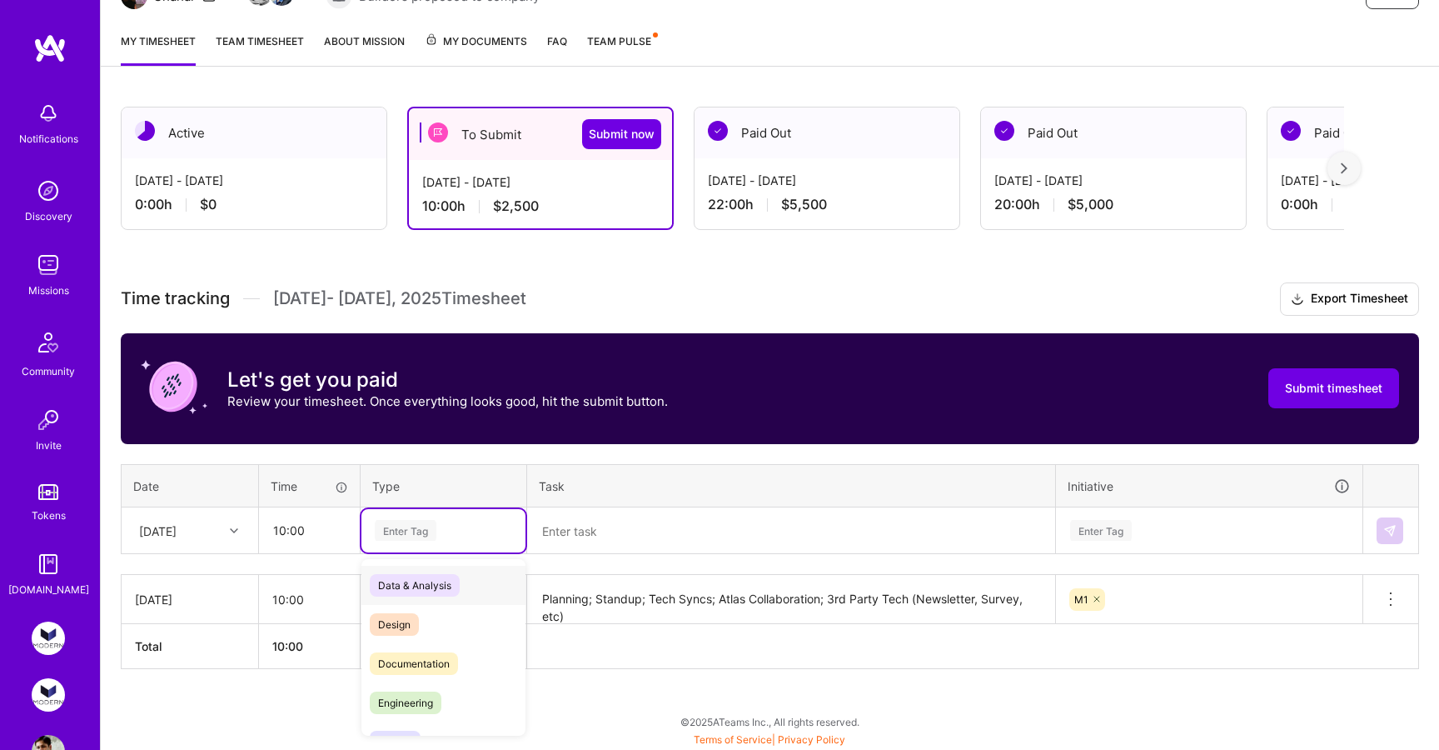
click at [438, 536] on div "Enter Tag" at bounding box center [443, 530] width 141 height 21
click at [447, 656] on span "Management" at bounding box center [409, 662] width 78 height 22
click at [612, 549] on textarea at bounding box center [791, 531] width 525 height 44
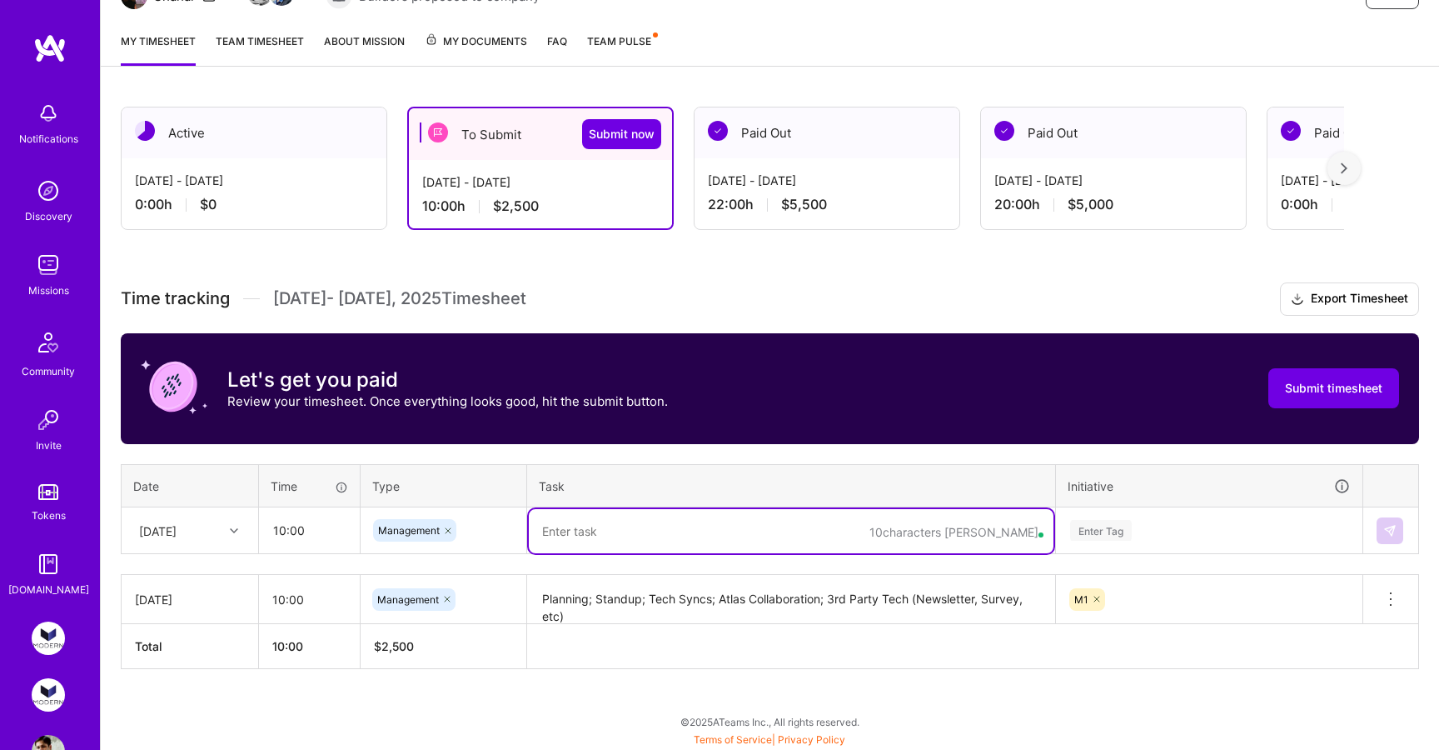
paste textarea "Planning; Standup; Tech Syncs; Atlas Collaboration; 3rd Party Tech (Newsletter,…"
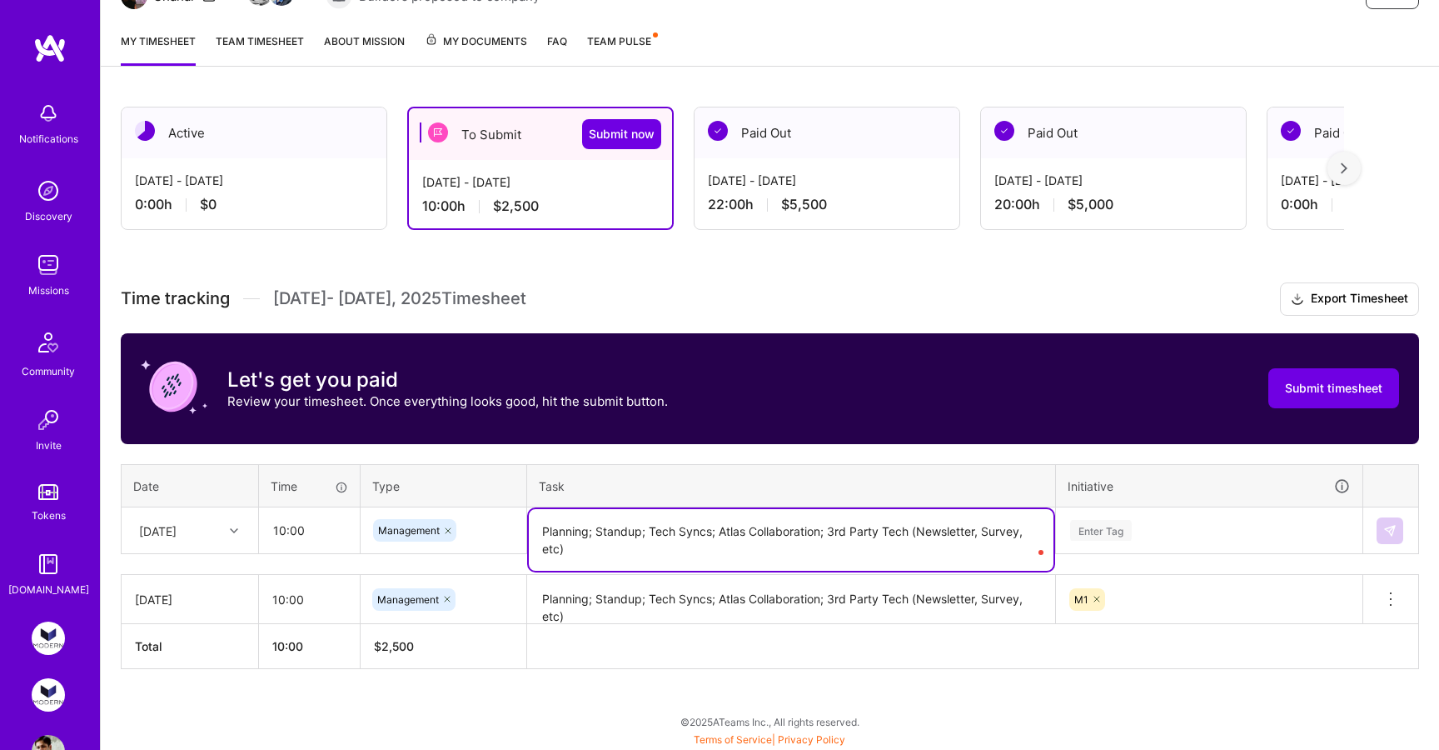
type textarea "Planning; Standup; Tech Syncs; Atlas Collaboration; 3rd Party Tech (Newsletter,…"
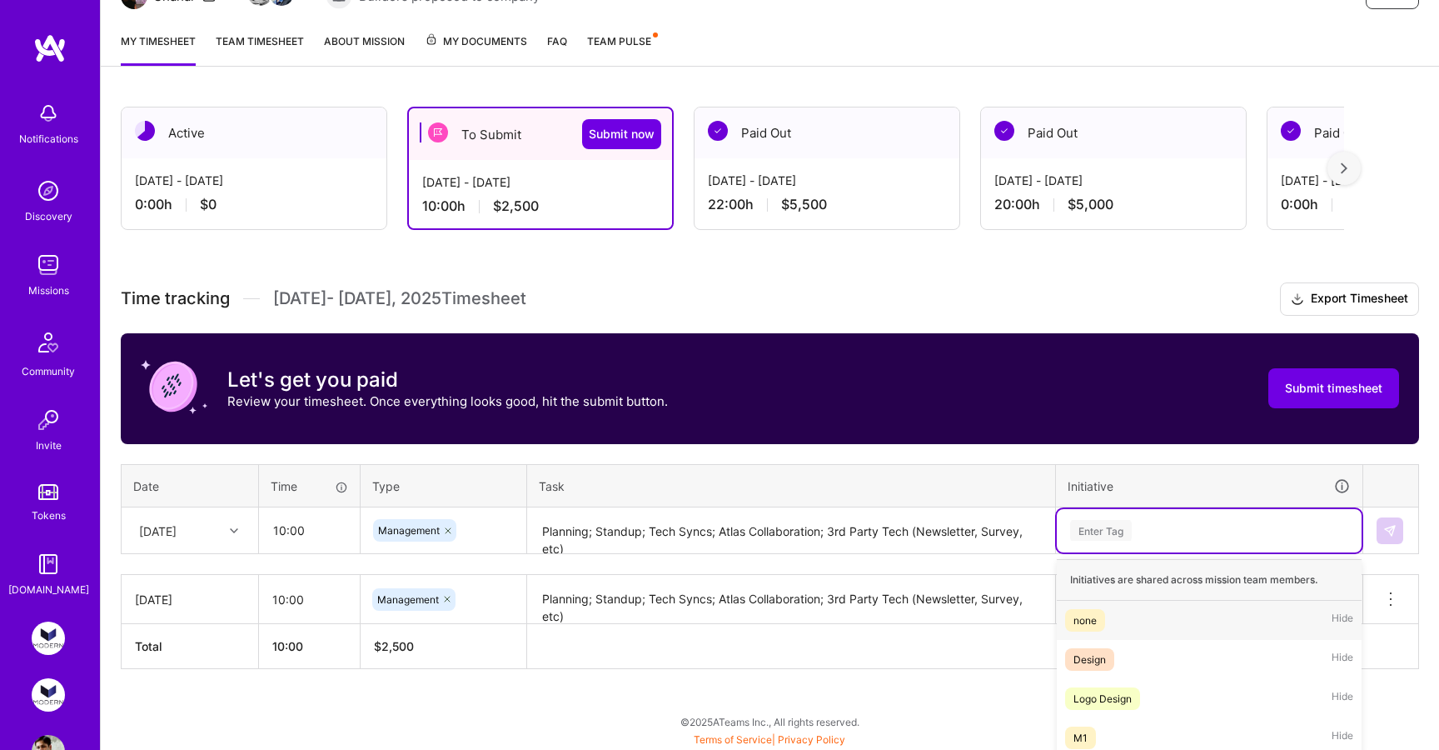
scroll to position [207, 0]
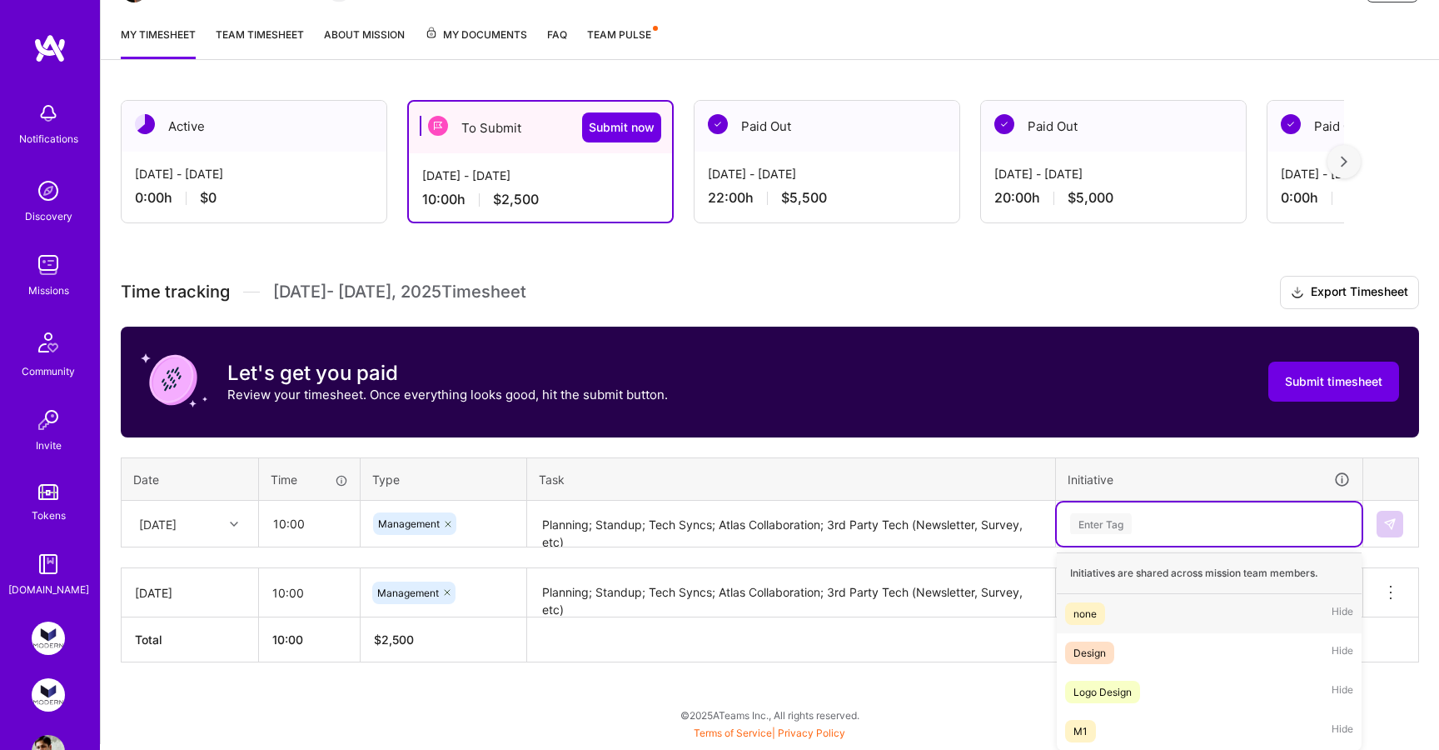
click at [1166, 522] on div "Enter Tag" at bounding box center [1210, 523] width 282 height 21
click at [1136, 721] on div "M1 Hide" at bounding box center [1209, 730] width 305 height 39
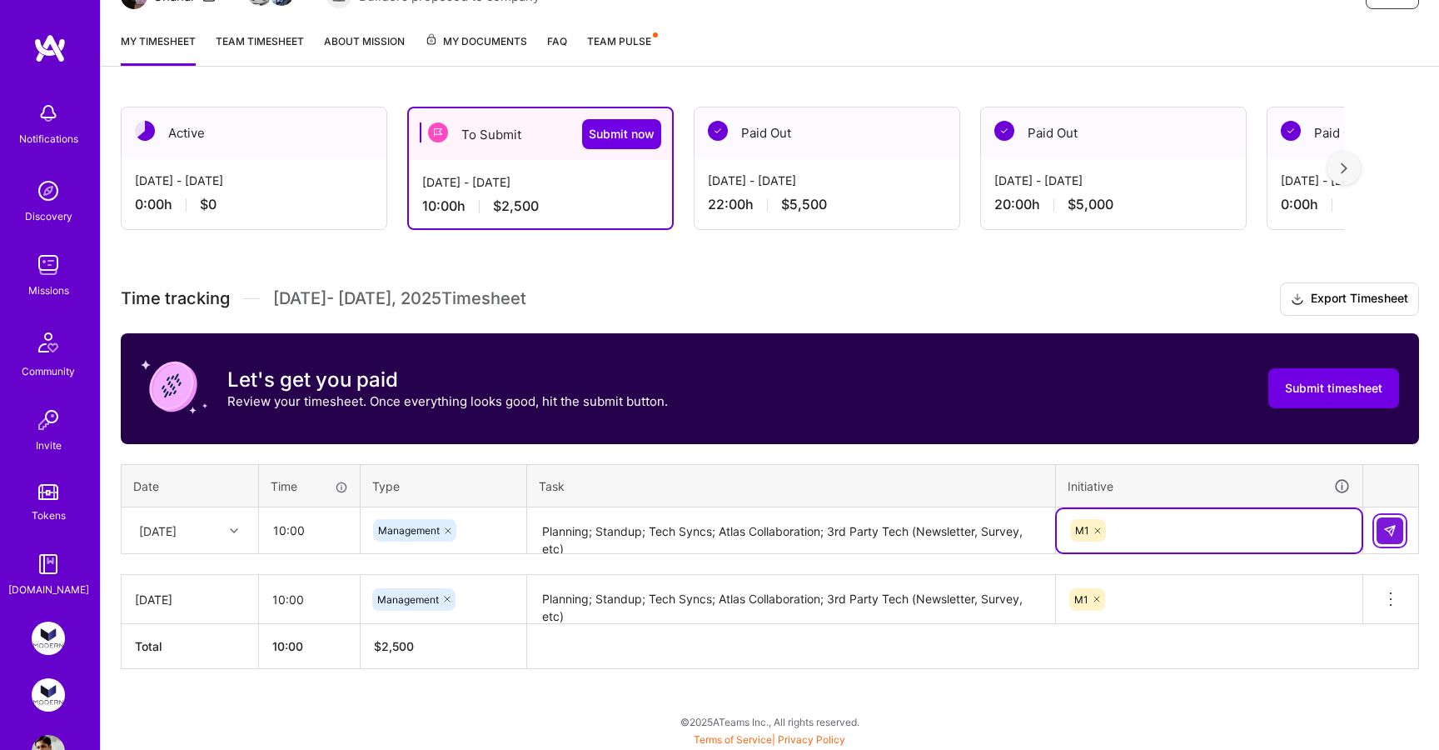
click at [1390, 528] on img at bounding box center [1389, 530] width 13 height 13
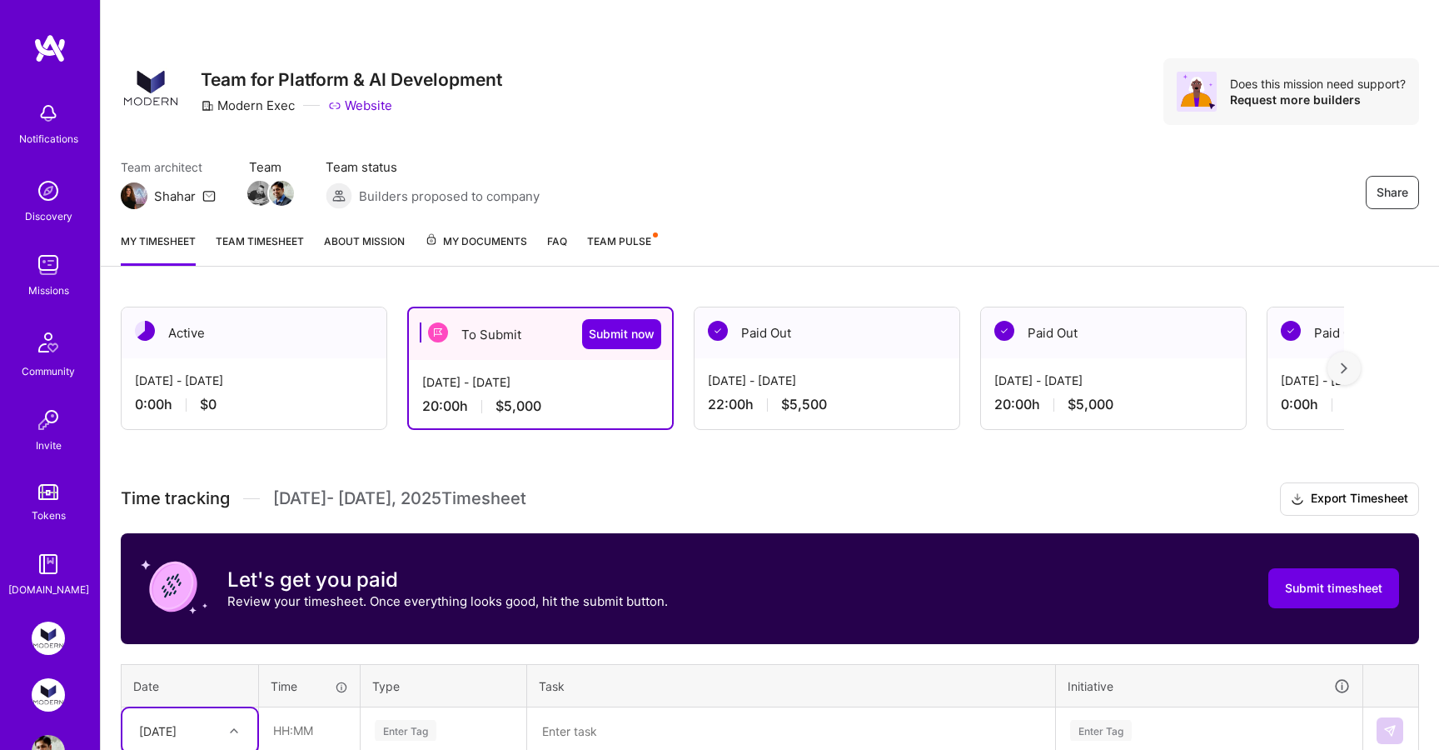
scroll to position [249, 0]
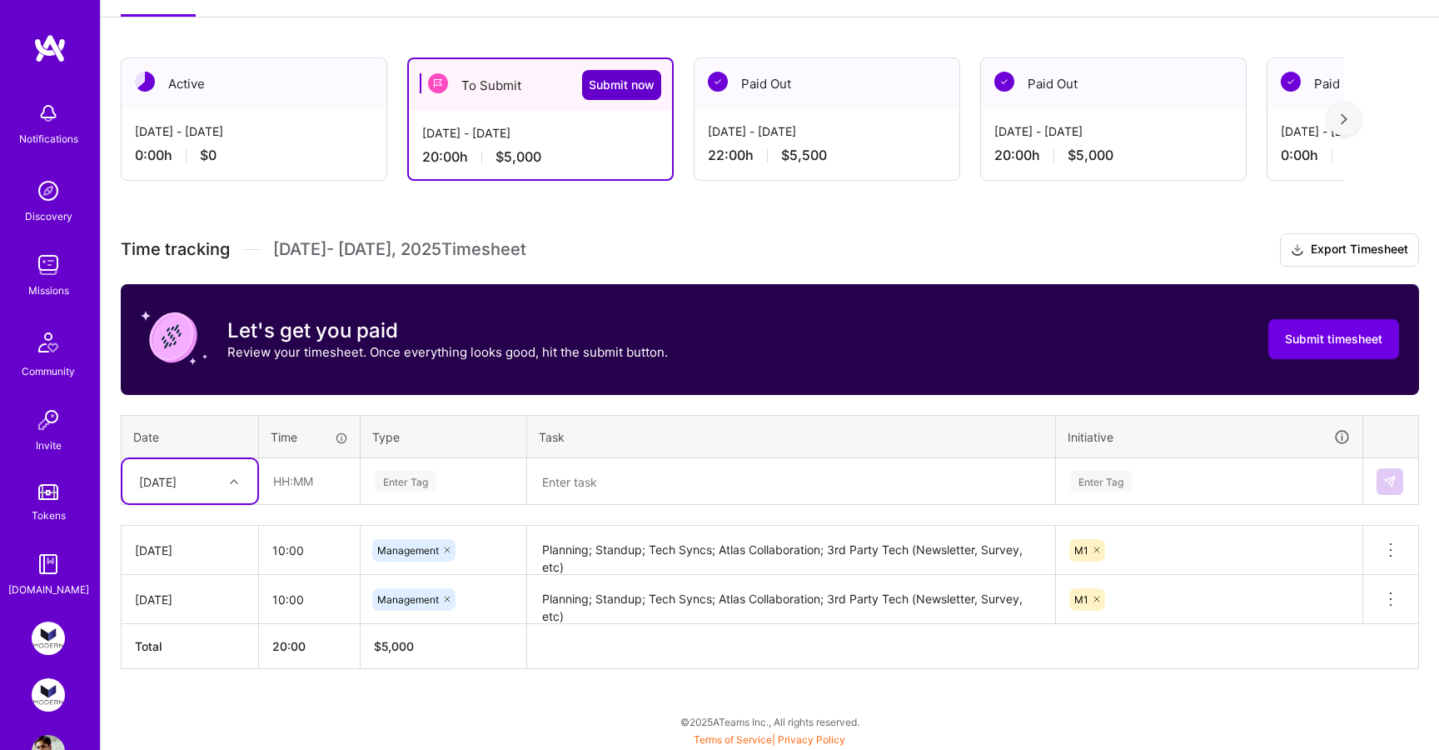
click at [621, 80] on span "Submit now" at bounding box center [622, 85] width 66 height 17
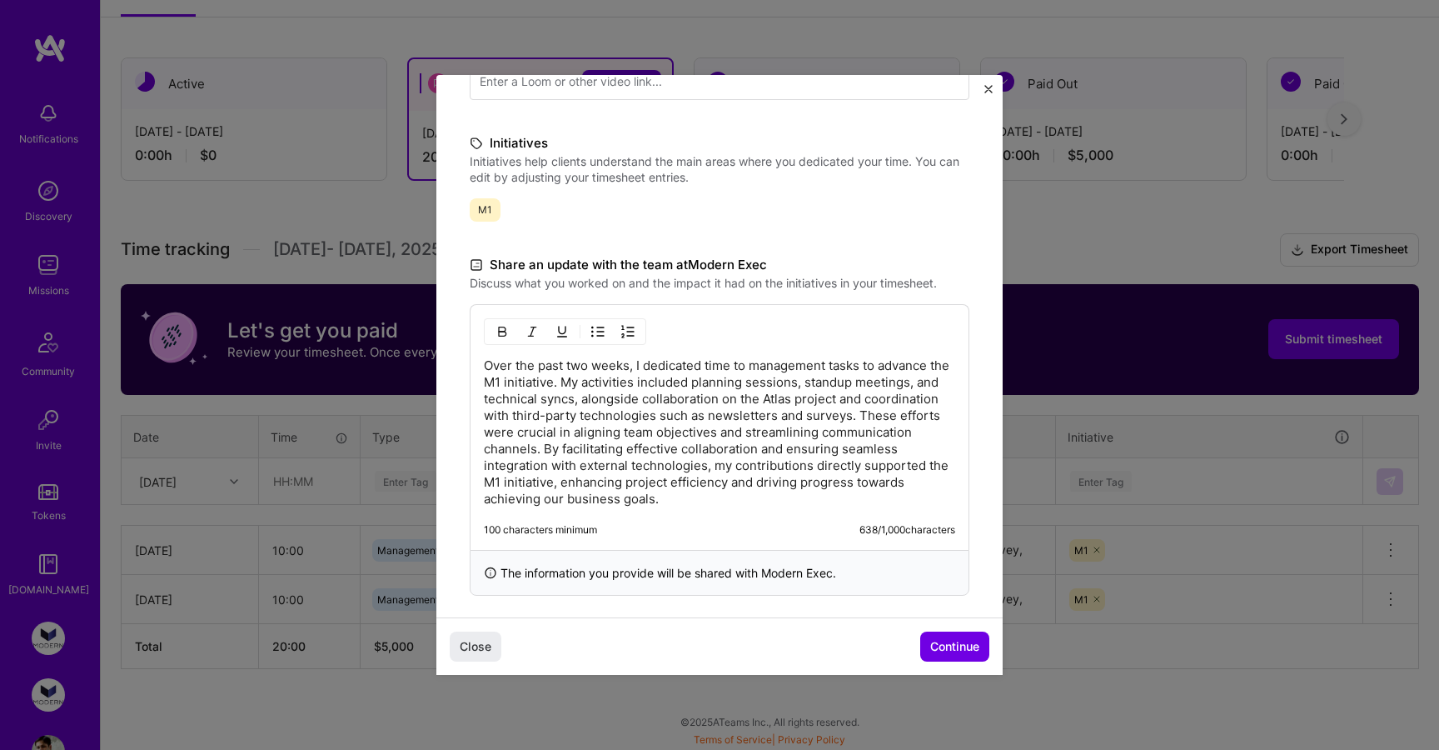
scroll to position [351, 0]
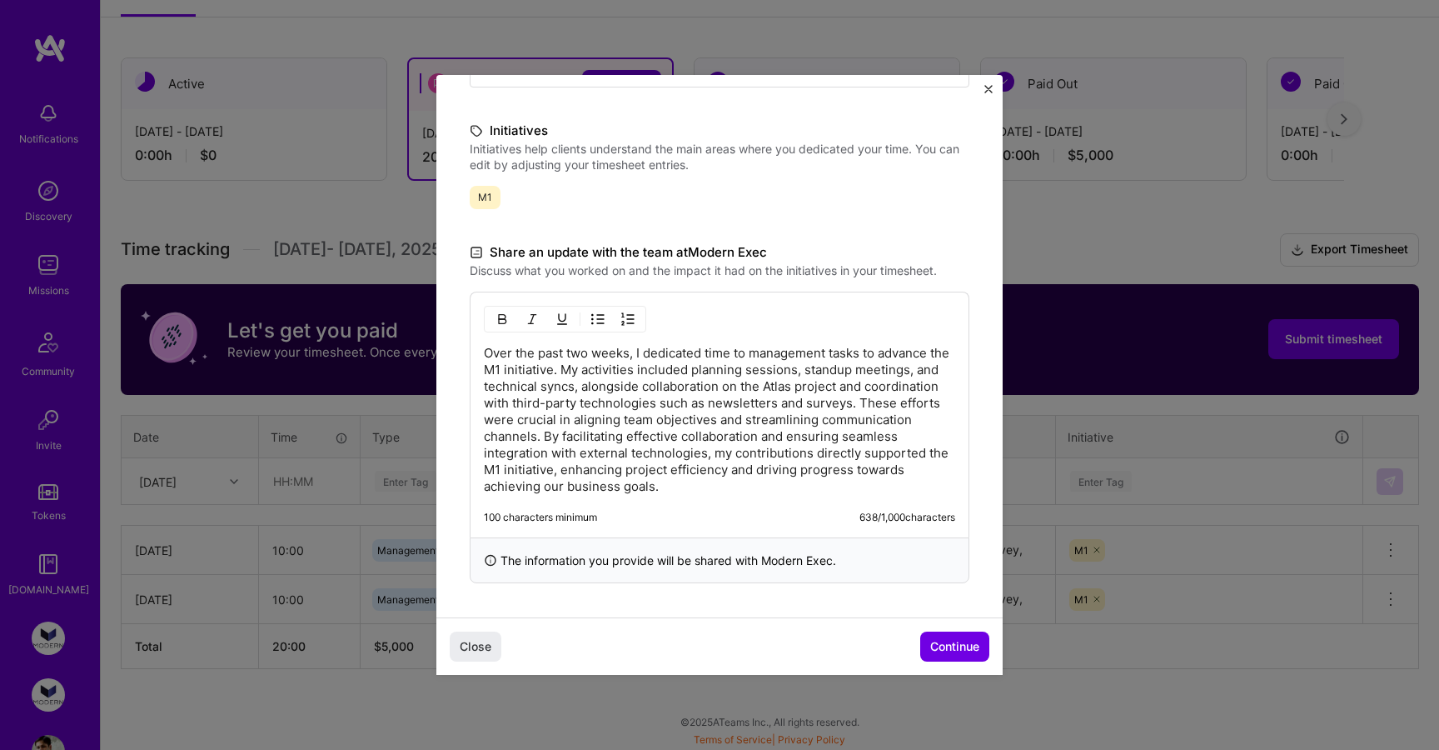
click at [639, 349] on p "Over the past two weeks, I dedicated time to management tasks to advance the M1…" at bounding box center [719, 420] width 471 height 150
click at [963, 643] on span "Continue" at bounding box center [954, 646] width 49 height 17
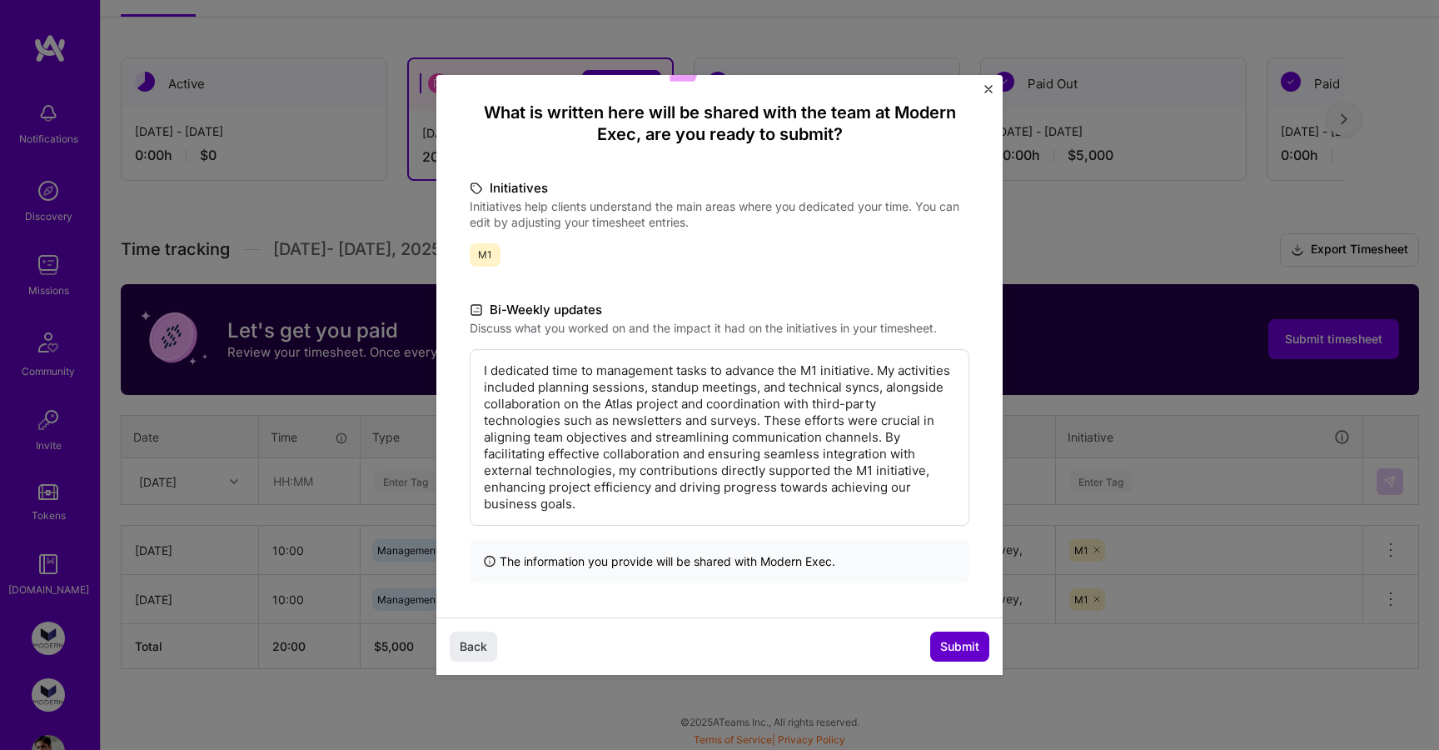
scroll to position [127, 0]
click at [963, 643] on span "Submit" at bounding box center [959, 646] width 39 height 17
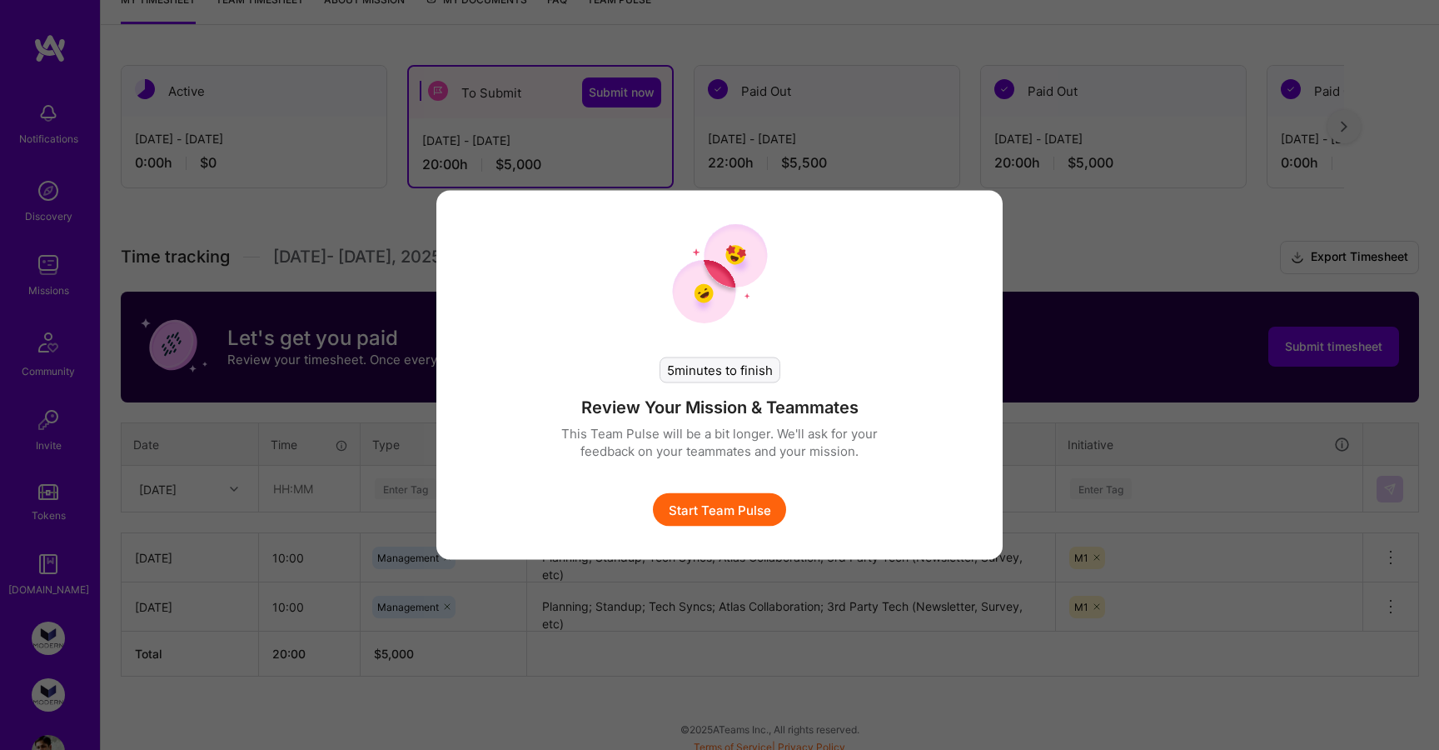
scroll to position [241, 0]
click at [715, 513] on button "Start Team Pulse" at bounding box center [719, 509] width 133 height 33
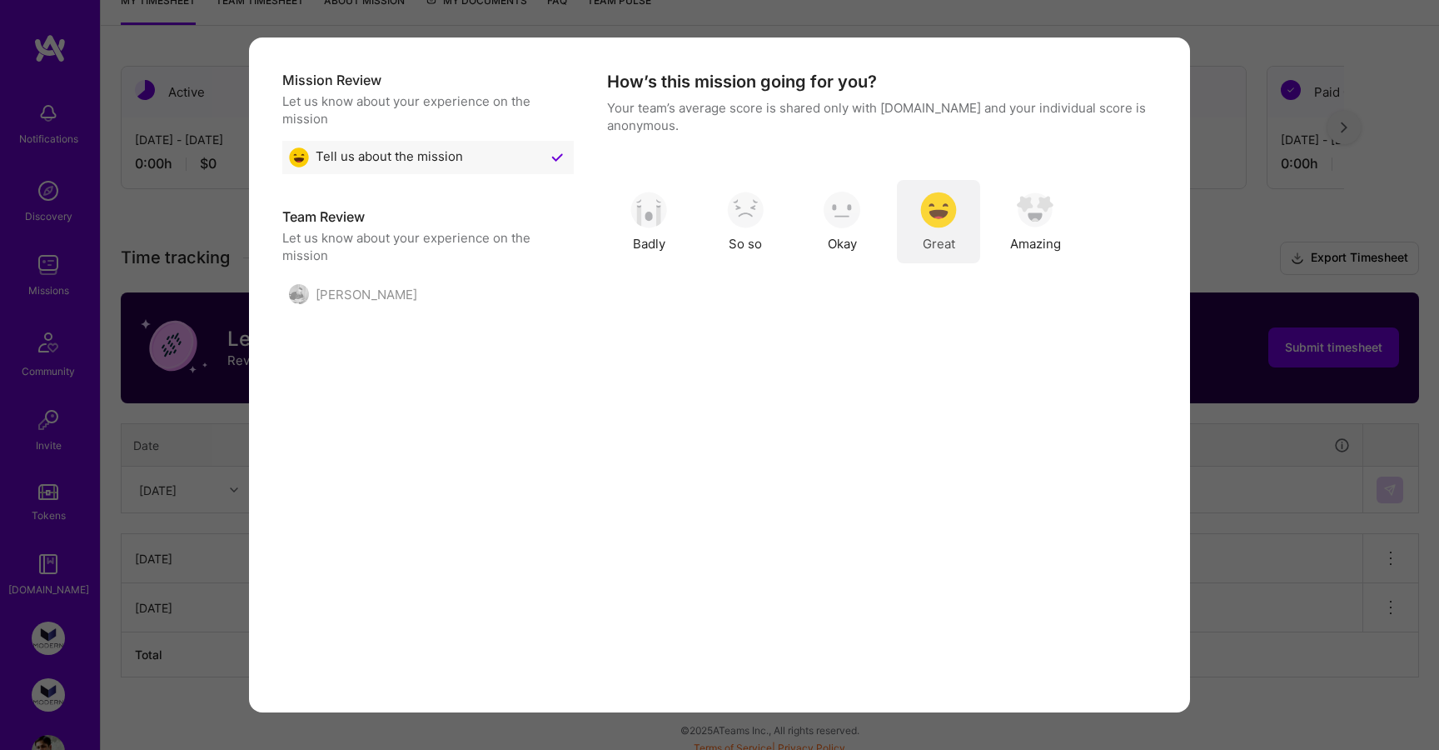
click at [930, 222] on img "modal" at bounding box center [938, 210] width 37 height 37
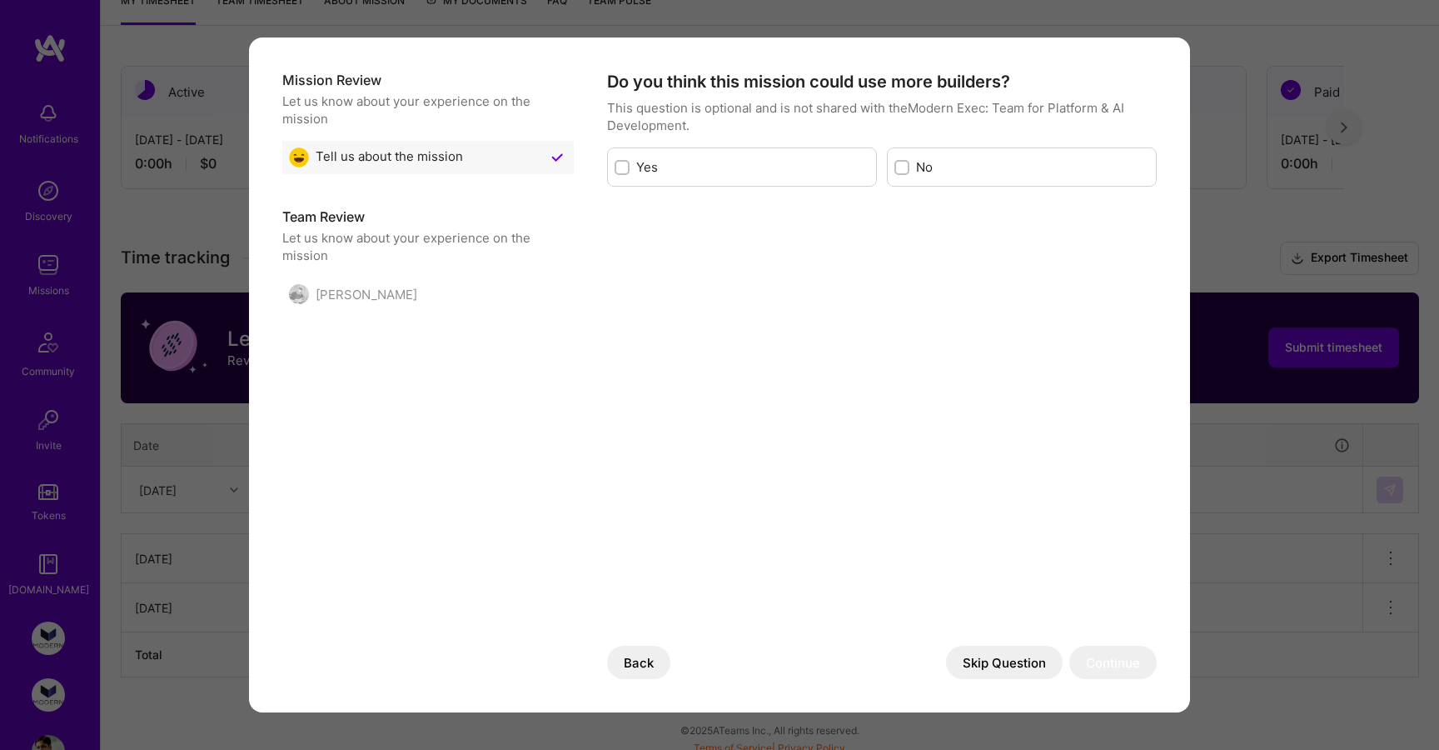
click at [914, 170] on div "No" at bounding box center [1022, 166] width 270 height 39
click at [897, 164] on div "modal" at bounding box center [901, 167] width 15 height 15
click at [898, 164] on input "modal" at bounding box center [904, 168] width 12 height 12
checkbox input "true"
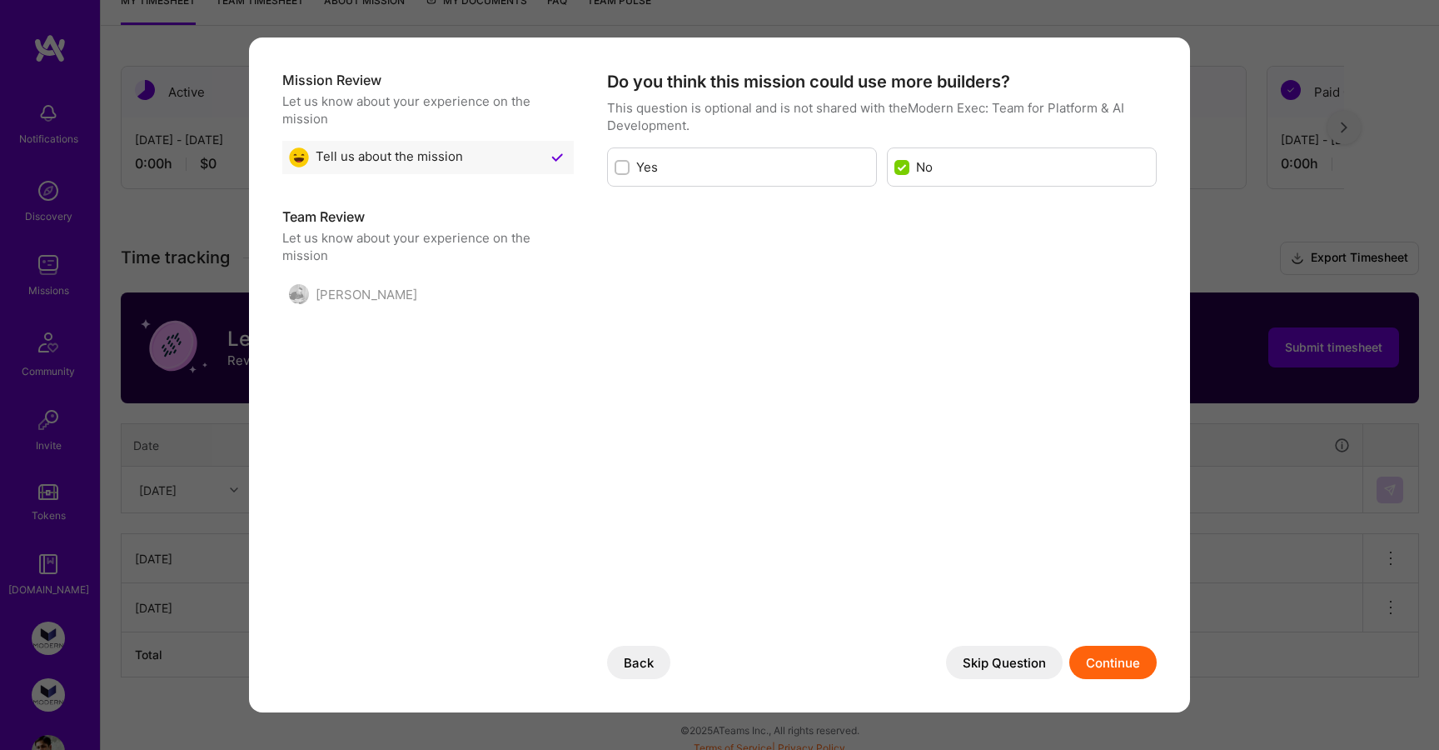
click at [1096, 665] on button "Continue" at bounding box center [1112, 661] width 87 height 33
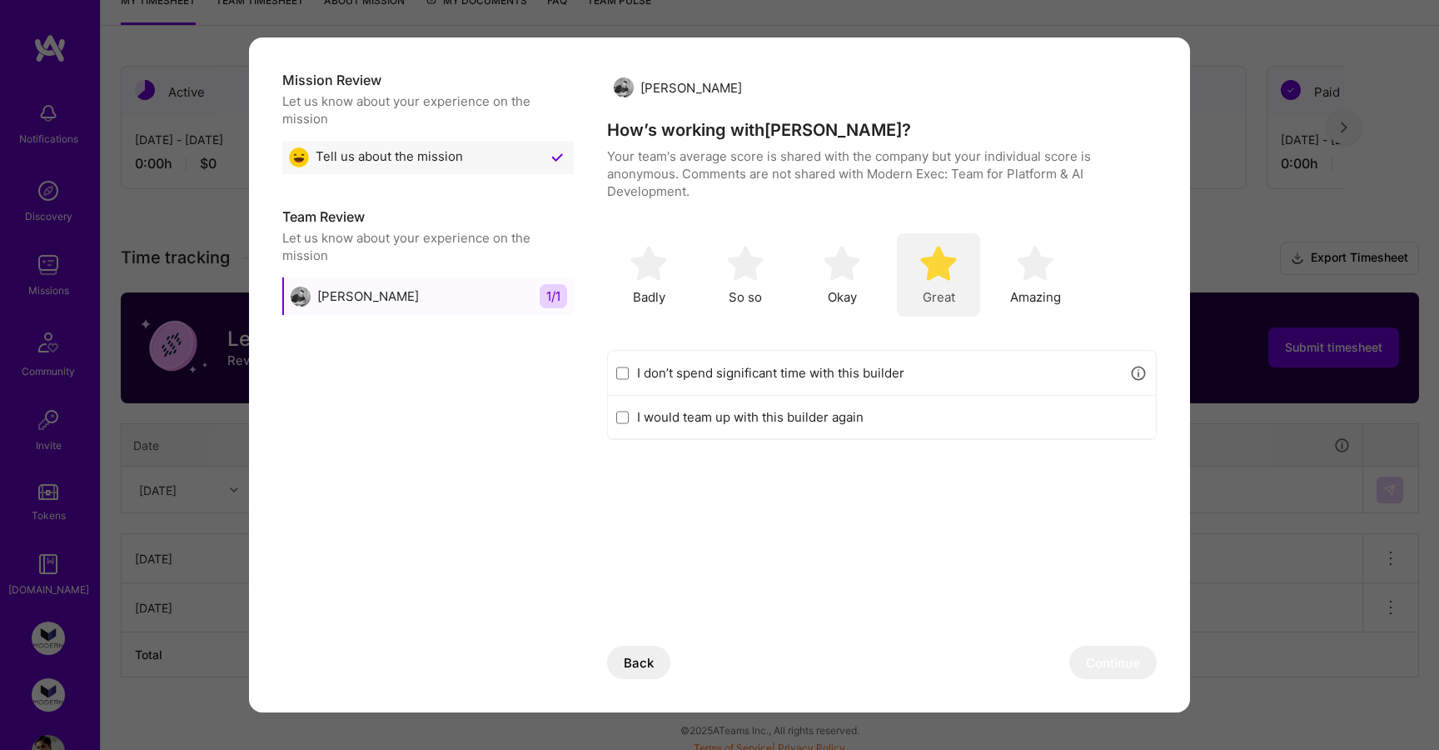
click at [936, 296] on span "Great" at bounding box center [939, 296] width 32 height 17
click at [845, 420] on label "I would team up with this builder again" at bounding box center [892, 416] width 511 height 17
click at [629, 420] on input "I would team up with this builder again" at bounding box center [622, 417] width 12 height 13
checkbox input "true"
click at [1109, 655] on button "Continue" at bounding box center [1112, 661] width 87 height 33
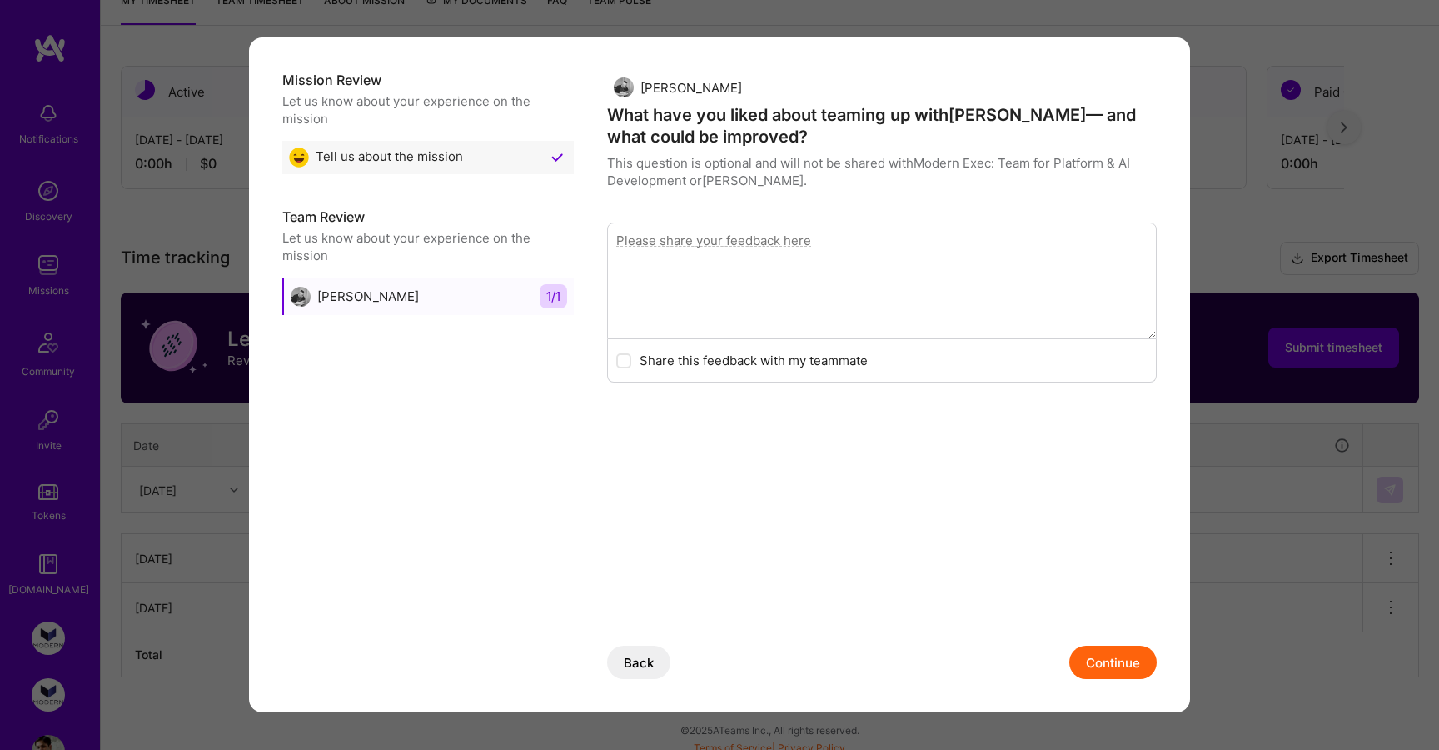
click at [1109, 655] on button "Continue" at bounding box center [1112, 661] width 87 height 33
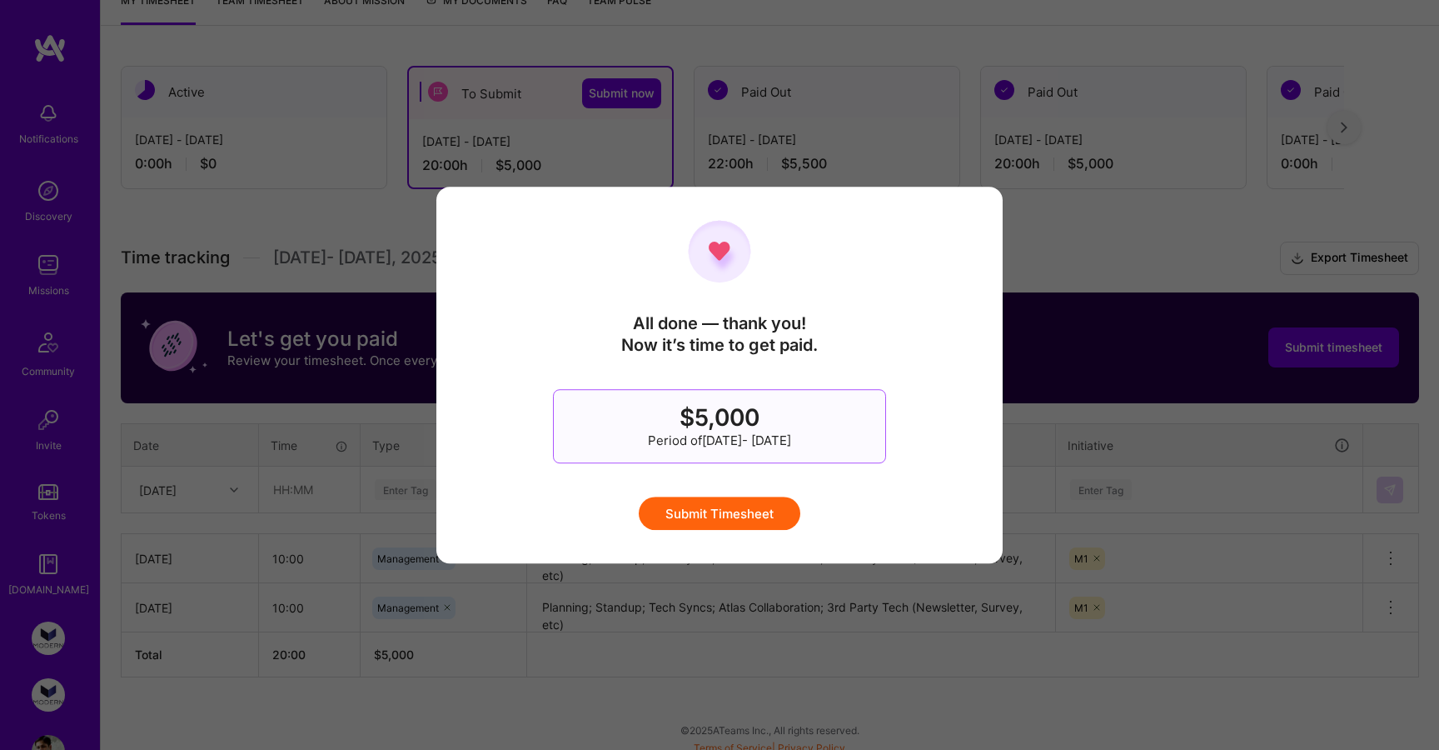
click at [754, 517] on button "Submit Timesheet" at bounding box center [720, 512] width 162 height 33
